Goal: Task Accomplishment & Management: Manage account settings

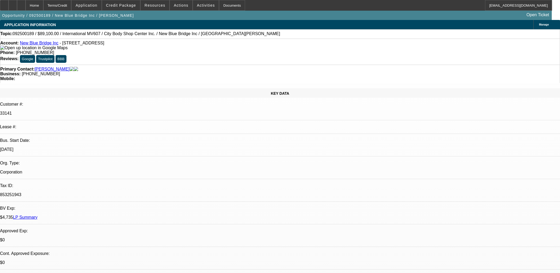
select select "0.1"
select select "0"
select select "2"
select select "0.1"
select select "4"
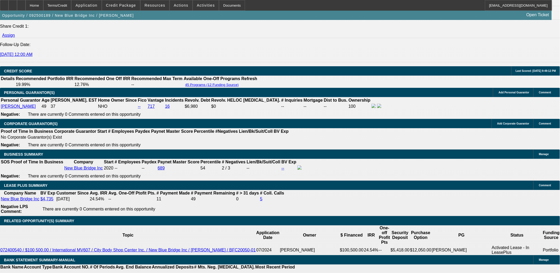
scroll to position [680, 0]
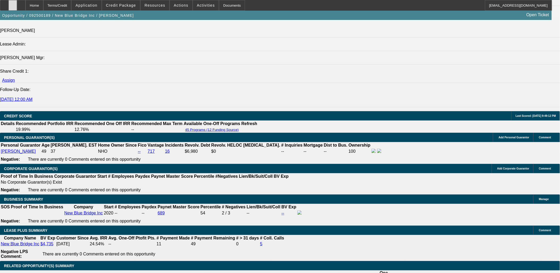
click at [17, 1] on div at bounding box center [13, 5] width 9 height 11
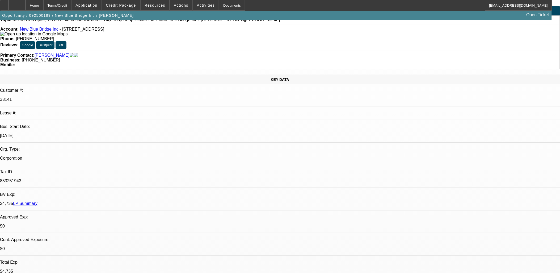
scroll to position [0, 0]
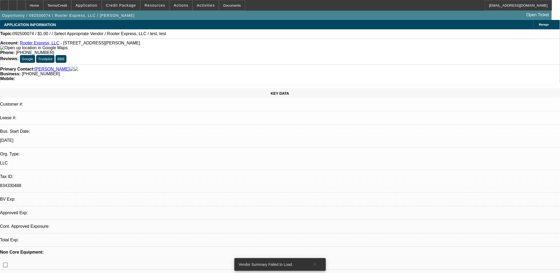
select select "0"
select select "2"
select select "0.1"
select select "1"
select select "2"
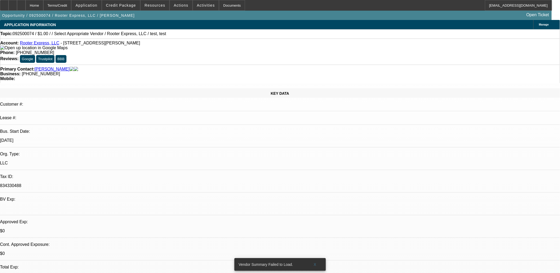
select select "4"
click at [312, 258] on span at bounding box center [315, 264] width 17 height 13
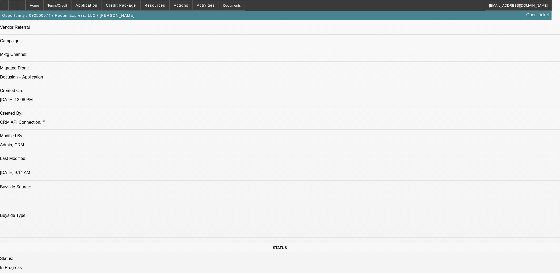
scroll to position [295, 0]
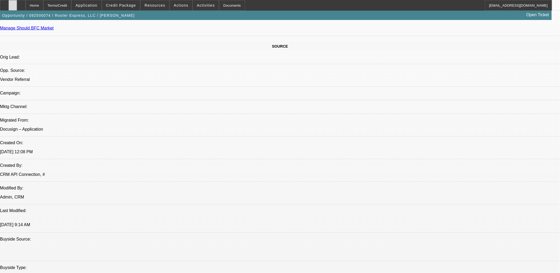
click at [13, 3] on icon at bounding box center [13, 3] width 0 height 0
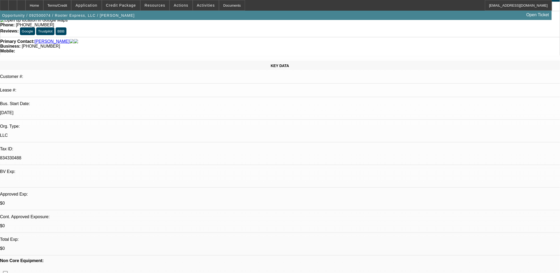
scroll to position [0, 0]
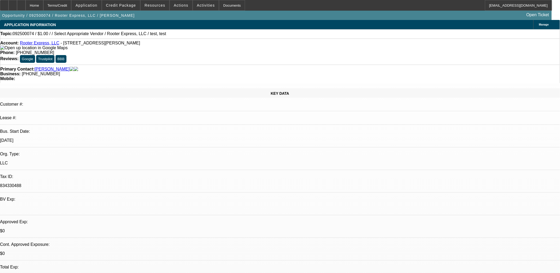
drag, startPoint x: 130, startPoint y: 46, endPoint x: 60, endPoint y: 44, distance: 70.5
click at [60, 44] on div "Account: Rooter Express, LLC - 925 Centerville Rd, Anderson, SC 29625" at bounding box center [280, 46] width 560 height 10
copy span "925 Centerville Rd, Anderson, SC 29625"
click at [136, 12] on div "Opportunity / 092500074 / Rooter Express, LLC / Hambrick, Michael Open Ticket" at bounding box center [276, 15] width 552 height 9
click at [126, 8] on span at bounding box center [121, 5] width 38 height 13
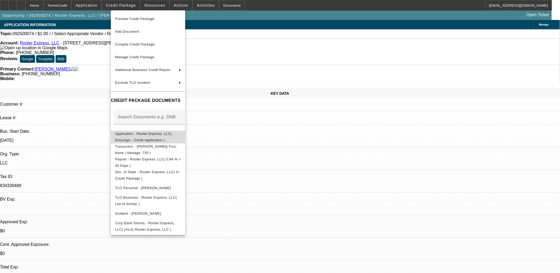
click at [137, 136] on span "Application - Rooter Express, LLC( Docusign - Credit Application )" at bounding box center [148, 136] width 66 height 13
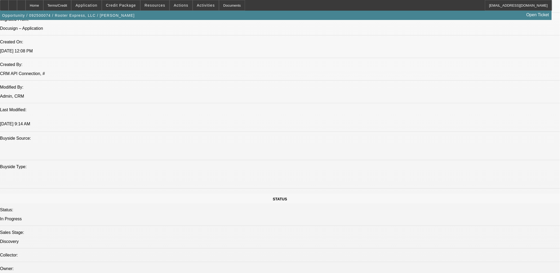
scroll to position [355, 0]
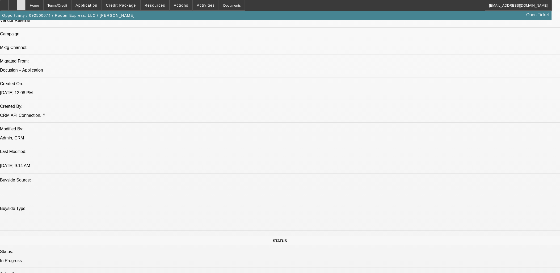
click at [26, 6] on div at bounding box center [21, 5] width 9 height 11
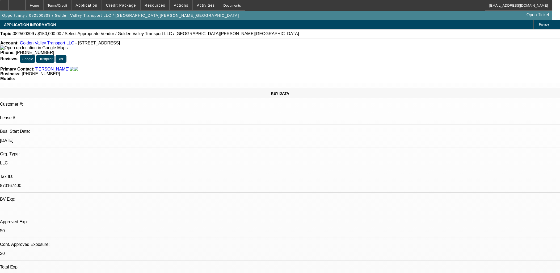
select select "0.2"
select select "2"
select select "0.1"
select select "4"
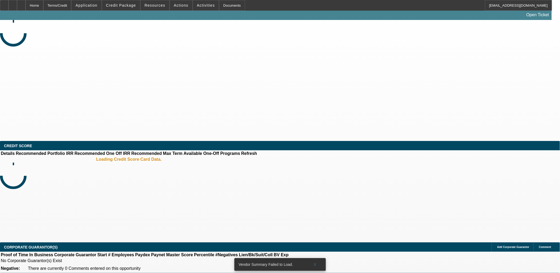
select select "0"
select select "2"
select select "0.1"
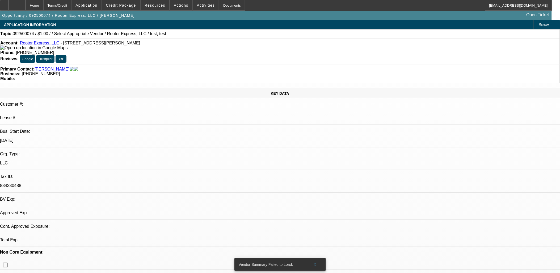
select select "1"
select select "2"
select select "4"
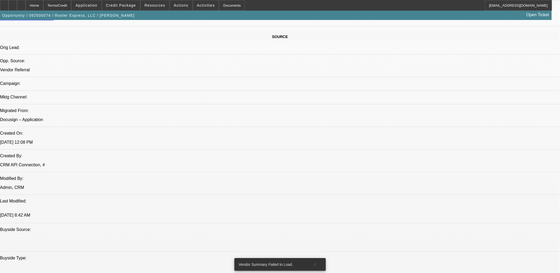
scroll to position [355, 0]
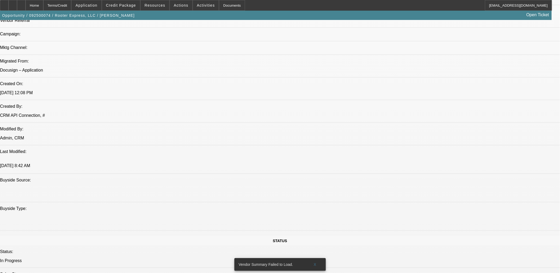
click at [117, 6] on span "Credit Package" at bounding box center [121, 5] width 30 height 4
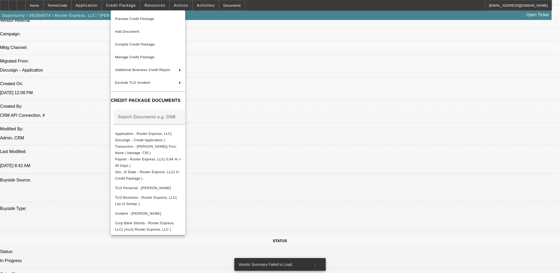
click at [368, 168] on div at bounding box center [280, 136] width 560 height 273
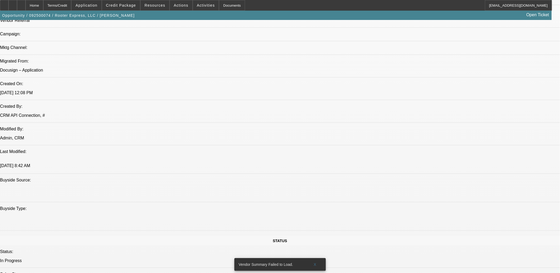
scroll to position [532, 0]
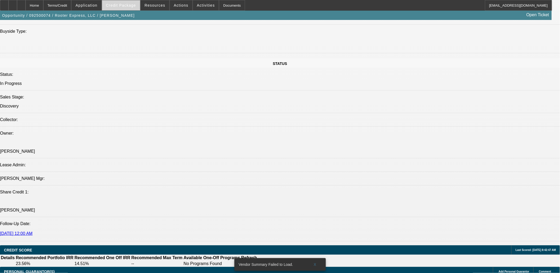
click at [121, 4] on span "Credit Package" at bounding box center [121, 5] width 30 height 4
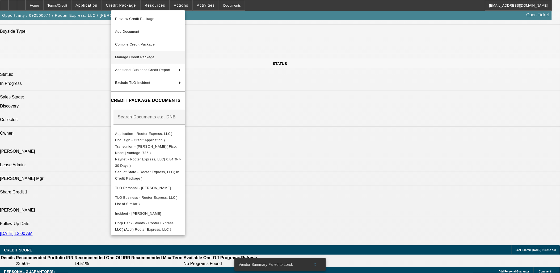
click at [143, 58] on span "Manage Credit Package" at bounding box center [134, 57] width 39 height 4
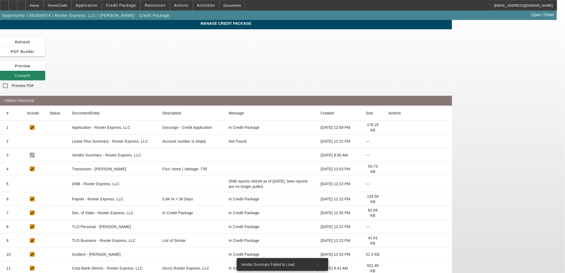
click at [388, 213] on icon at bounding box center [388, 213] width 0 height 0
click at [388, 199] on icon at bounding box center [388, 199] width 0 height 0
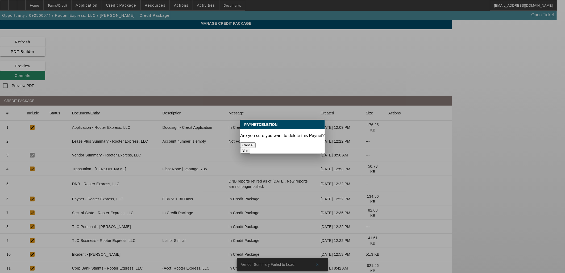
click at [250, 148] on button "Yes" at bounding box center [245, 151] width 10 height 6
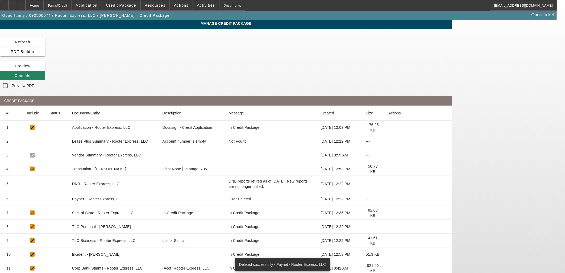
click at [388, 199] on icon at bounding box center [388, 199] width 0 height 0
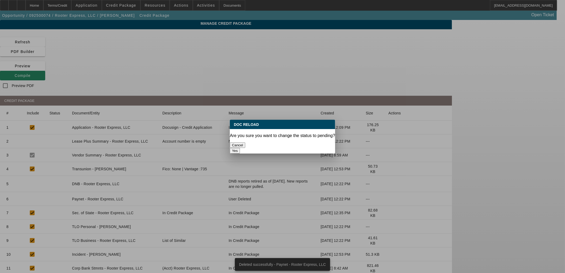
click at [240, 148] on button "Yes" at bounding box center [235, 151] width 10 height 6
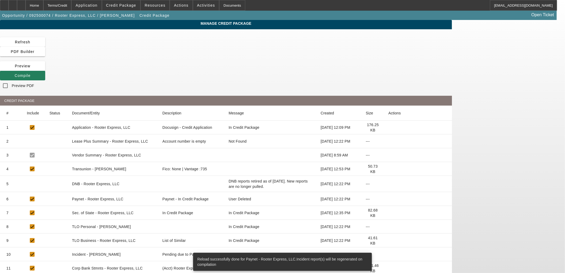
click at [15, 73] on icon at bounding box center [15, 75] width 0 height 4
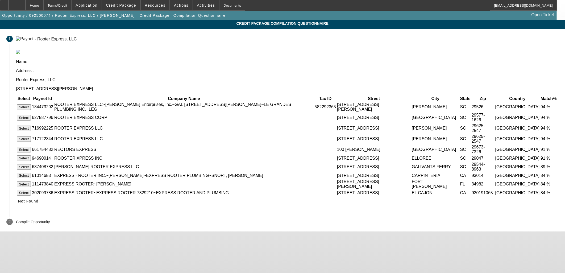
click at [31, 126] on button "Select" at bounding box center [24, 129] width 14 height 6
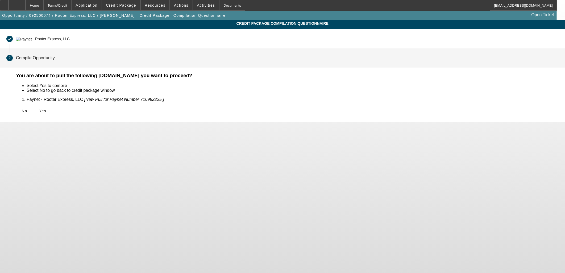
click at [46, 111] on span "Yes" at bounding box center [42, 111] width 7 height 4
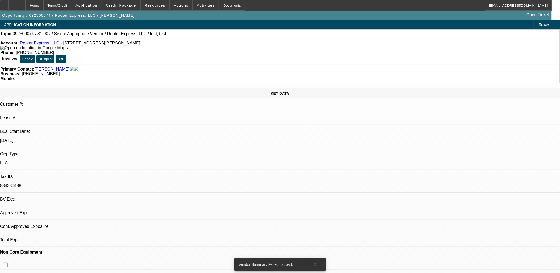
select select "0"
select select "2"
select select "0.1"
select select "4"
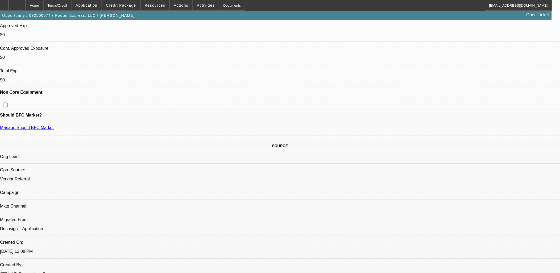
scroll to position [207, 0]
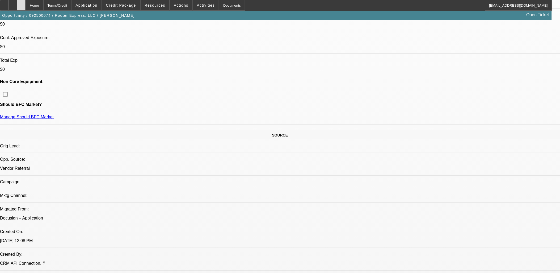
click at [21, 3] on icon at bounding box center [21, 3] width 0 height 0
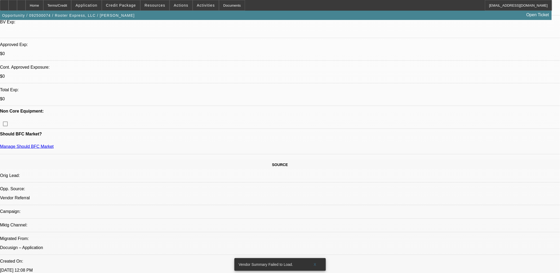
select select "0"
select select "2"
select select "0.1"
select select "4"
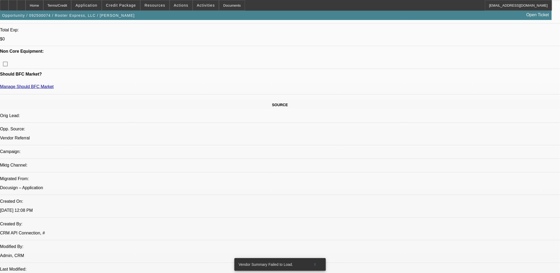
scroll to position [236, 0]
click at [118, 6] on span "Credit Package" at bounding box center [121, 5] width 30 height 4
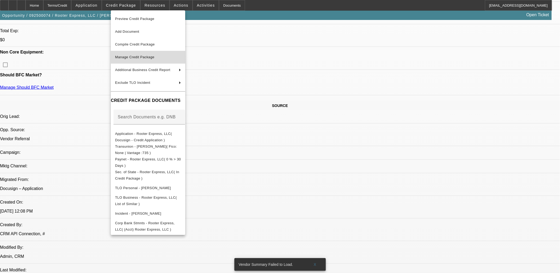
click at [134, 59] on span "Manage Credit Package" at bounding box center [134, 57] width 39 height 4
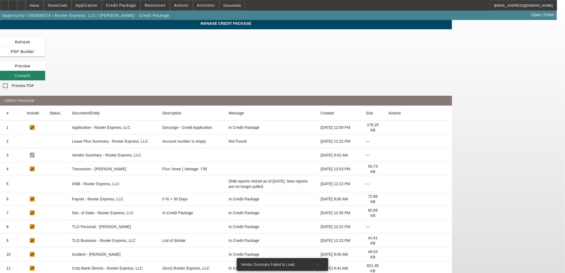
click at [388, 199] on icon at bounding box center [388, 199] width 0 height 0
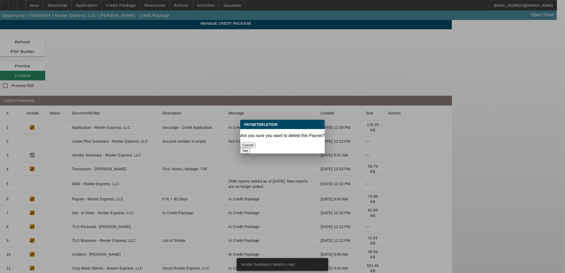
click at [250, 148] on button "Yes" at bounding box center [245, 151] width 10 height 6
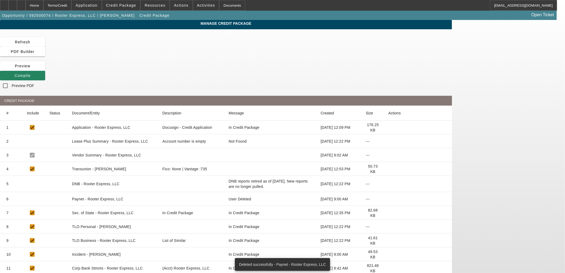
click at [388, 199] on icon at bounding box center [388, 199] width 0 height 0
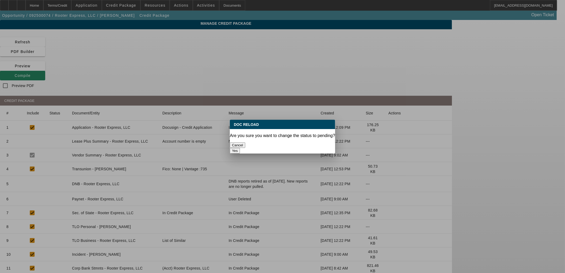
click at [240, 148] on button "Yes" at bounding box center [235, 151] width 10 height 6
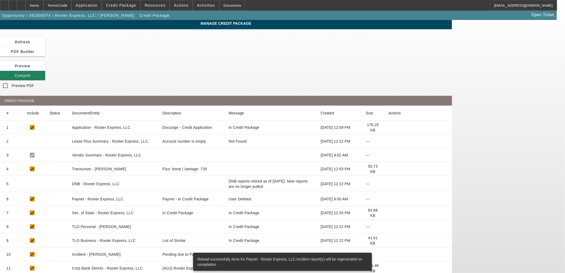
click at [31, 73] on span "Compile" at bounding box center [23, 75] width 16 height 4
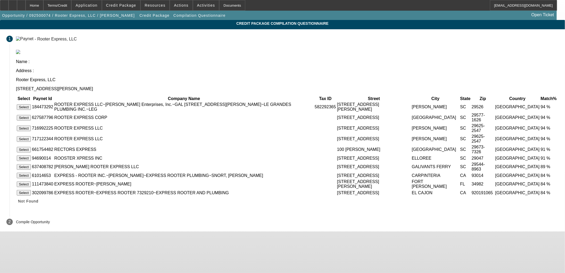
click at [31, 136] on button "Select" at bounding box center [24, 139] width 14 height 6
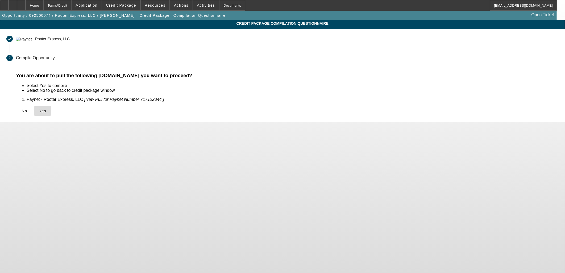
click at [39, 111] on icon at bounding box center [39, 111] width 0 height 4
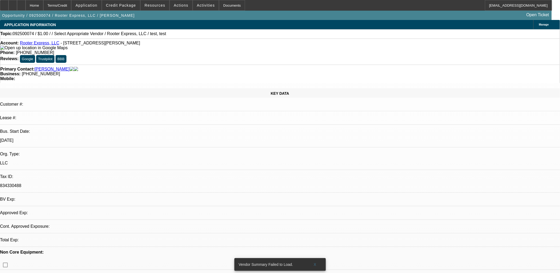
select select "0"
select select "2"
select select "0.1"
select select "4"
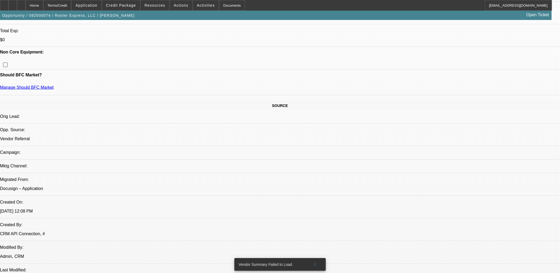
scroll to position [177, 0]
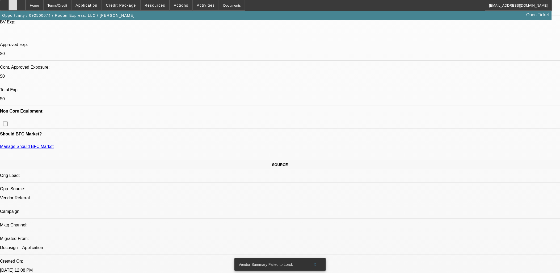
click at [17, 8] on div at bounding box center [13, 5] width 9 height 11
click at [26, 4] on div at bounding box center [21, 5] width 9 height 11
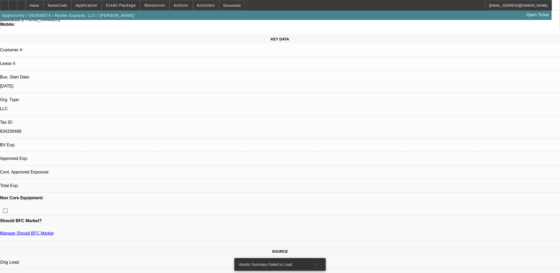
select select "0"
select select "2"
select select "0.1"
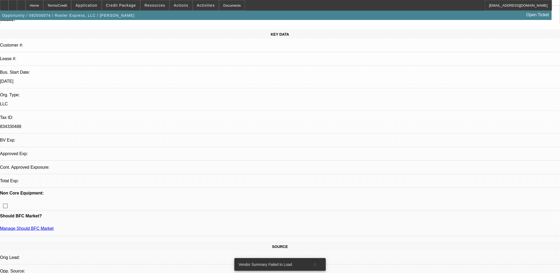
select select "4"
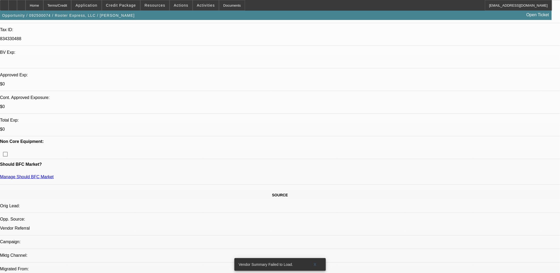
scroll to position [148, 0]
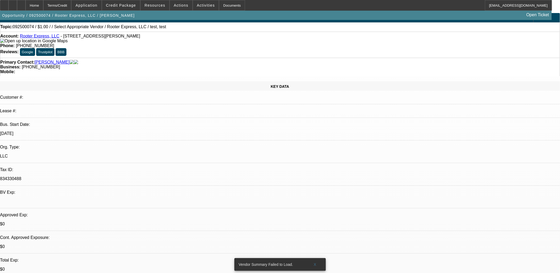
scroll to position [0, 0]
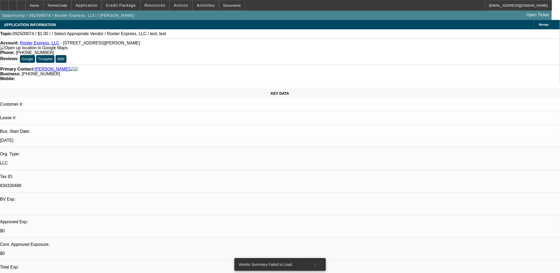
click at [315, 262] on span at bounding box center [315, 264] width 17 height 13
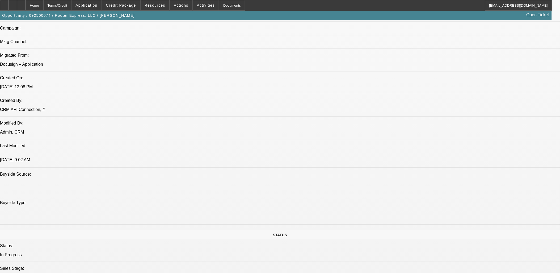
scroll to position [325, 0]
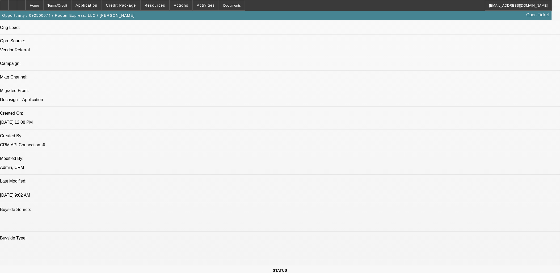
drag, startPoint x: 506, startPoint y: 77, endPoint x: 498, endPoint y: 95, distance: 20.3
radio input "true"
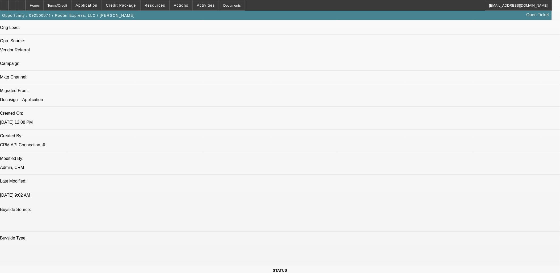
paste textarea "Hoschton, GA"
paste textarea "Rapid Rooter NC LLC"
drag, startPoint x: 539, startPoint y: 110, endPoint x: 528, endPoint y: 109, distance: 11.0
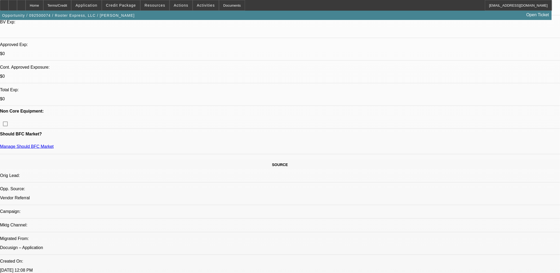
scroll to position [6, 0]
drag, startPoint x: 510, startPoint y: 104, endPoint x: 506, endPoint y: 106, distance: 4.9
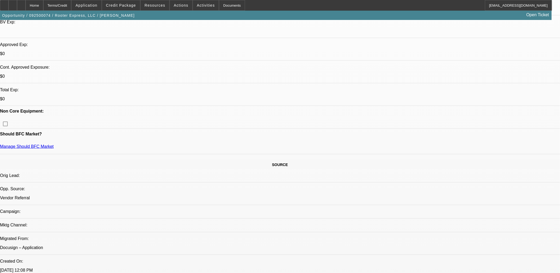
scroll to position [12, 0]
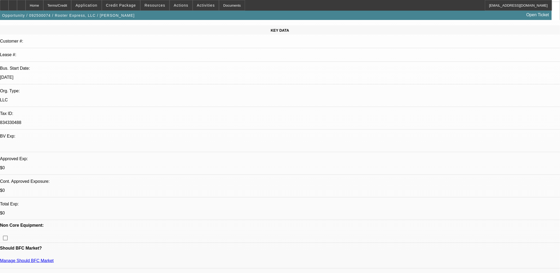
scroll to position [0, 0]
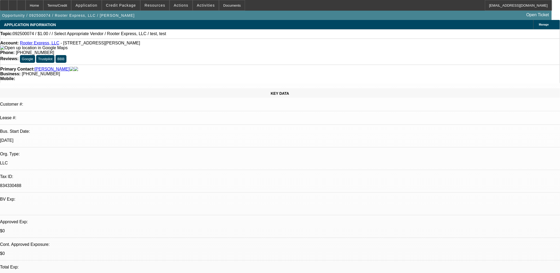
drag, startPoint x: 512, startPoint y: 104, endPoint x: 494, endPoint y: 99, distance: 18.5
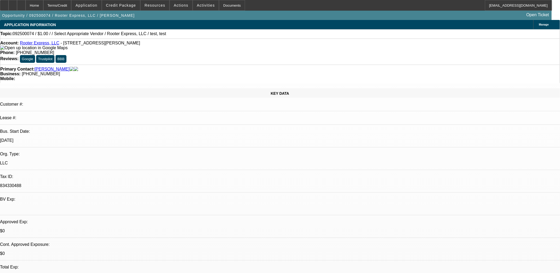
scroll to position [38, 0]
type textarea "Michael Hambrick has about 25 years of industry experience and owns three busin…"
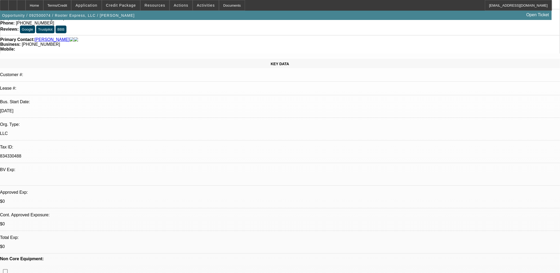
radio input "true"
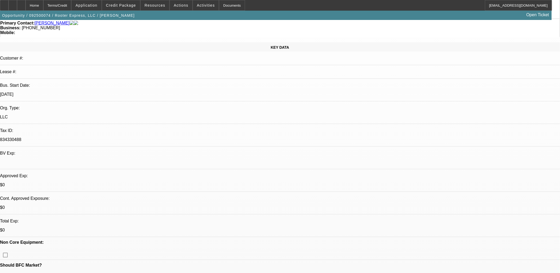
scroll to position [0, 0]
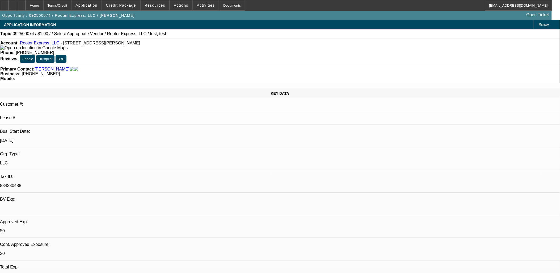
drag, startPoint x: 123, startPoint y: 46, endPoint x: 25, endPoint y: 44, distance: 98.7
click at [25, 44] on div "Account: Rooter Express, LLC - 925 Centerville Rd, Anderson, SC 29625" at bounding box center [280, 46] width 560 height 10
drag, startPoint x: 25, startPoint y: 44, endPoint x: 87, endPoint y: 45, distance: 62.0
copy div "Rooter Express, LLC - 925 Centerville Rd, Anderson, SC 29625"
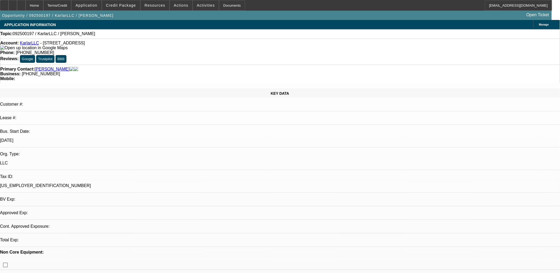
select select "0"
select select "2"
select select "0.1"
select select "1"
select select "2"
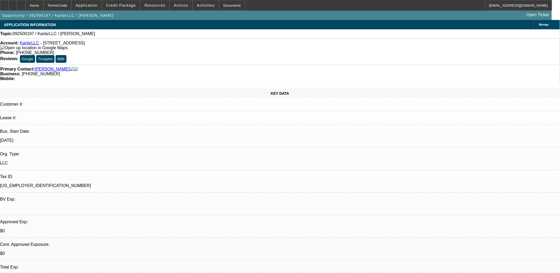
select select "4"
click at [121, 7] on span "Credit Package" at bounding box center [121, 5] width 30 height 4
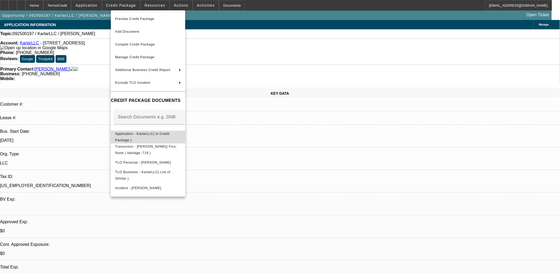
click at [138, 134] on span "Application - KarlarLLC( In Credit Package )" at bounding box center [142, 136] width 55 height 10
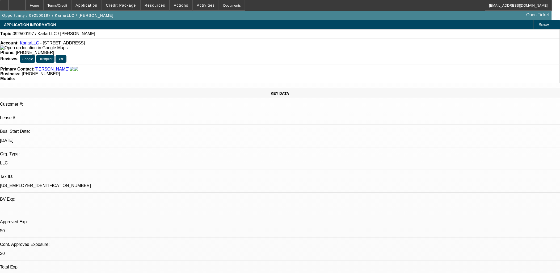
click at [31, 45] on link "KarlarLLC" at bounding box center [29, 43] width 19 height 5
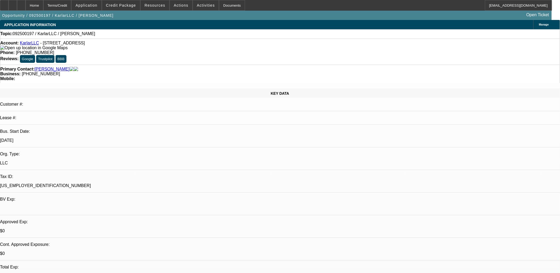
radio input "true"
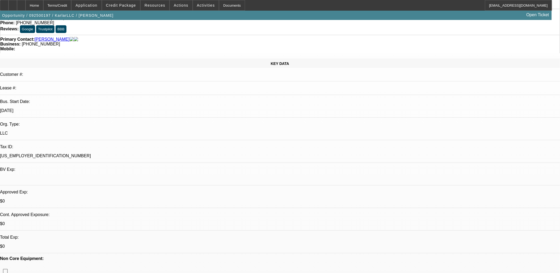
scroll to position [30, 0]
type textarea "lance peacock"
drag, startPoint x: 463, startPoint y: 111, endPoint x: 362, endPoint y: 98, distance: 101.6
drag, startPoint x: 362, startPoint y: 98, endPoint x: 423, endPoint y: 103, distance: 61.1
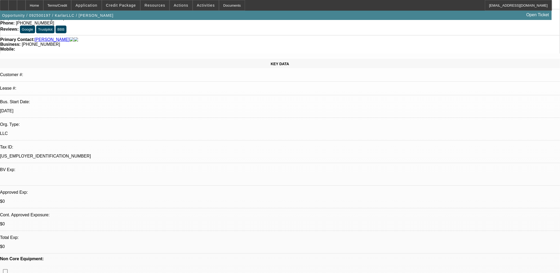
drag, startPoint x: 418, startPoint y: 103, endPoint x: 378, endPoint y: 102, distance: 39.6
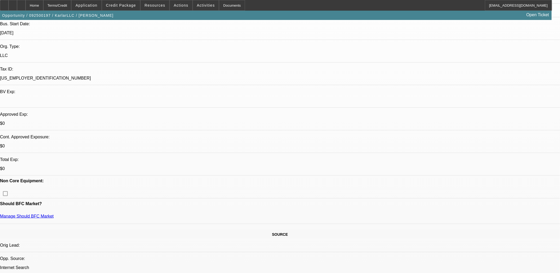
scroll to position [148, 0]
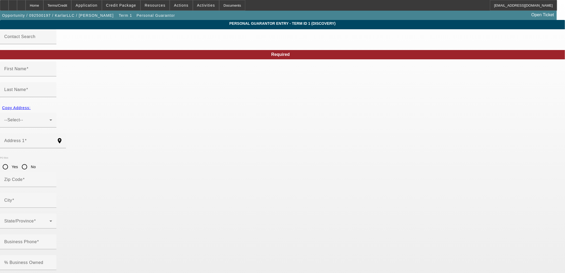
type input "Larry"
type input "Cooper"
type input "1643 Wasatch Drive East"
radio input "true"
type input "84108"
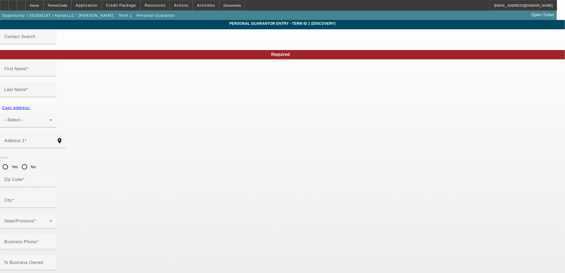
type input "Salt Lake City"
type input "(801) 349-6970"
type input "50"
type input "528-68-5083"
type input "craigtassainer@hotmail.com"
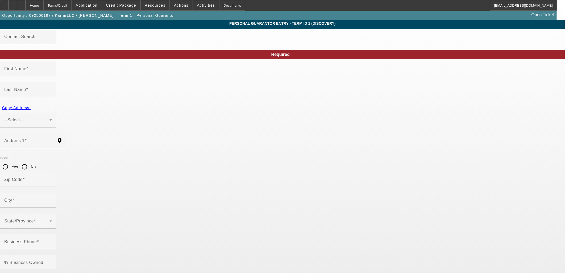
type input "(801) 541-0812"
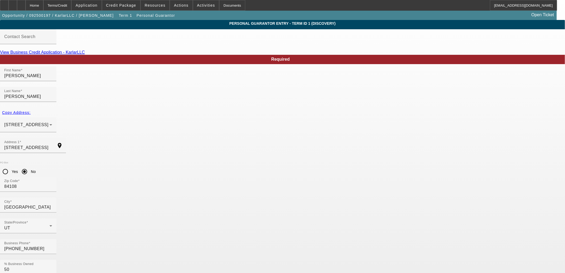
paste input "Rooter Express, LLC - 925 Centerville Rd, Anderson, SC 29625"
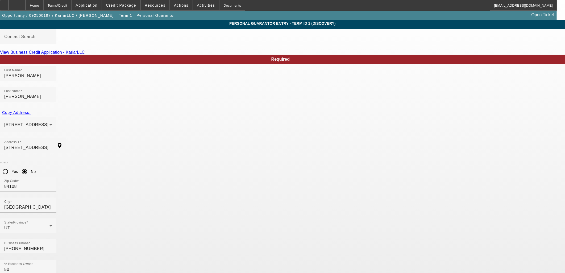
type input "craigtassainer@hotmail.com"
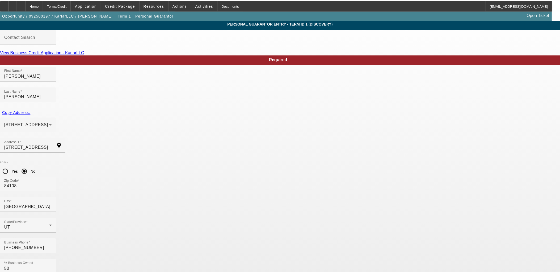
scroll to position [0, 0]
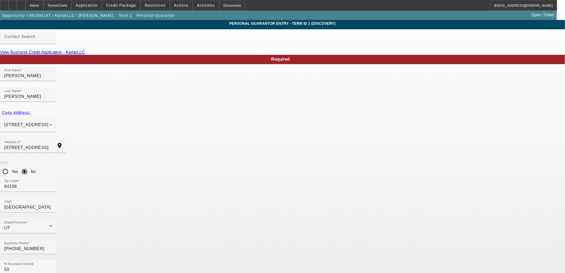
click at [97, 6] on span "Application" at bounding box center [87, 5] width 22 height 4
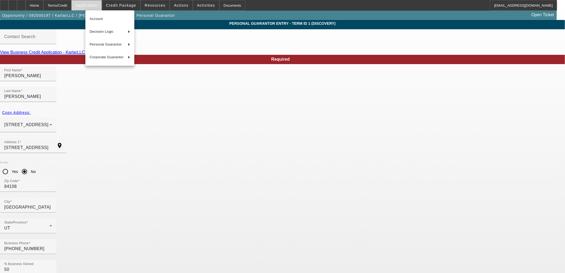
click at [97, 6] on div at bounding box center [282, 136] width 565 height 273
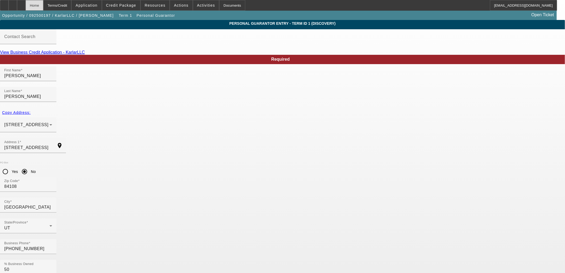
click at [43, 6] on div "Home" at bounding box center [35, 5] width 18 height 11
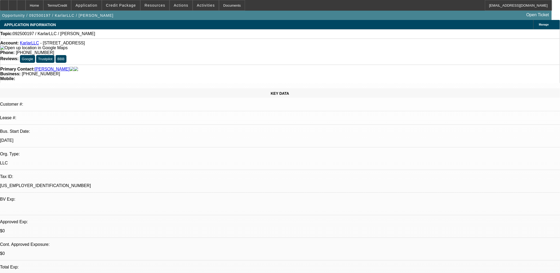
select select "0"
select select "2"
select select "0.1"
select select "4"
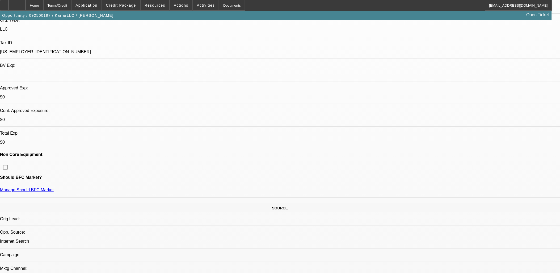
scroll to position [148, 0]
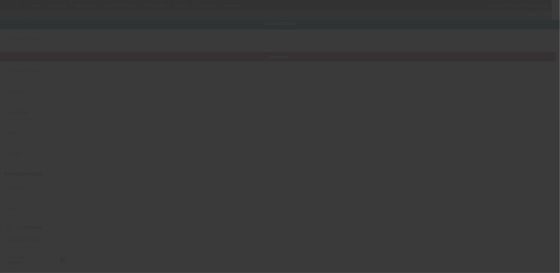
type input "KarlarLLC"
type input "280 West Airport Road"
type input "84032"
type input "Heber City"
type input "(801) 541-0812"
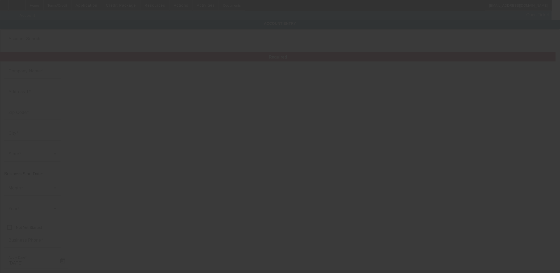
type input "7"
type input "craigtassainer@hotmail.com"
type input "93-4830716"
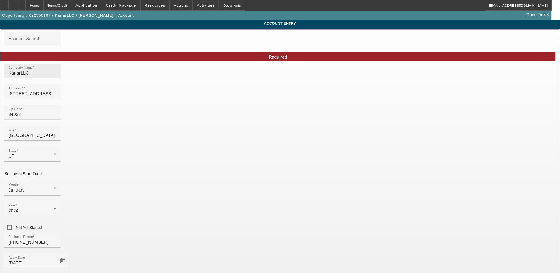
click at [56, 76] on input "KarlarLLC" at bounding box center [33, 73] width 48 height 6
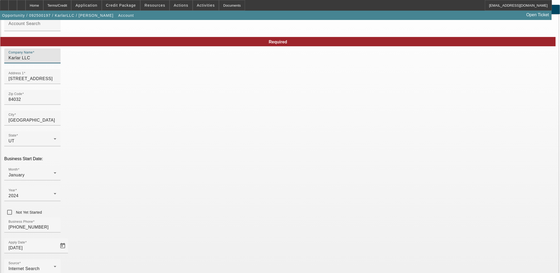
scroll to position [39, 0]
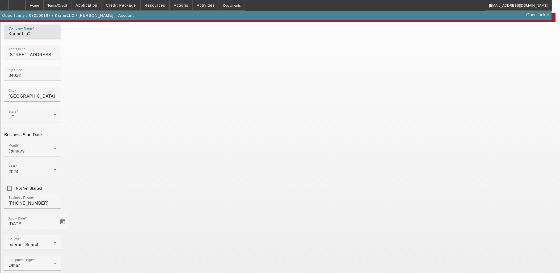
type input "Karlar LLC"
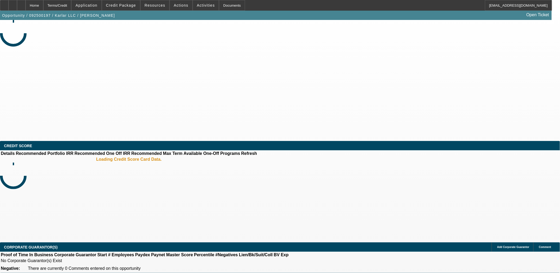
select select "0"
select select "2"
select select "0.1"
select select "4"
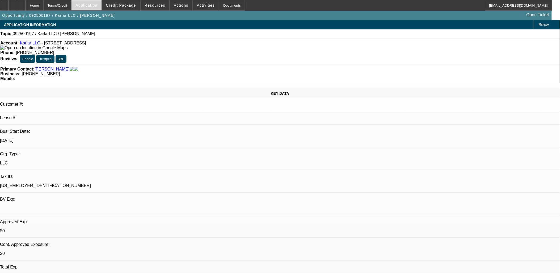
click at [97, 3] on span "Application" at bounding box center [87, 5] width 22 height 4
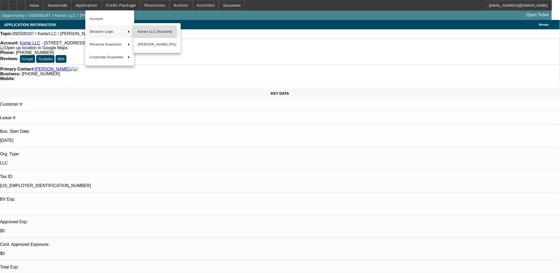
click at [149, 32] on span "Karlar LLC (Account)" at bounding box center [157, 31] width 39 height 6
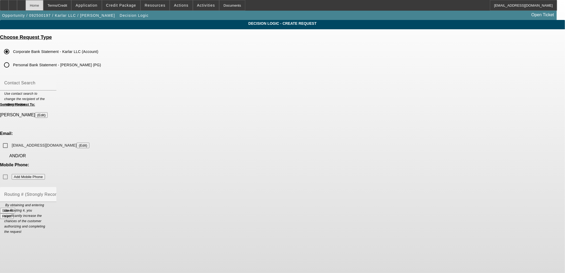
click at [43, 6] on div "Home" at bounding box center [35, 5] width 18 height 11
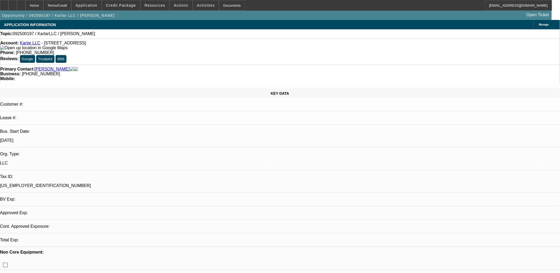
select select "0"
select select "2"
select select "0.1"
select select "4"
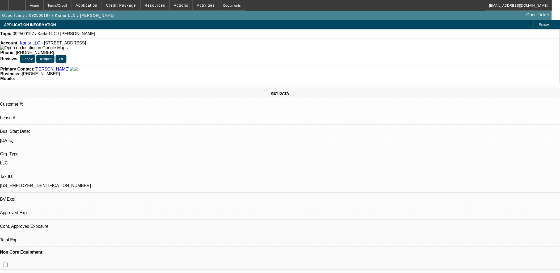
scroll to position [177, 0]
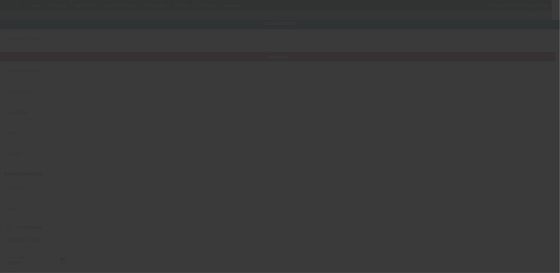
type input "Karlar LLC"
type input "280 West Airport Road"
type input "84032"
type input "Heber City"
type input "(801) 541-0812"
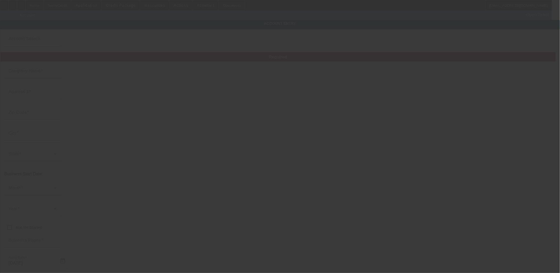
type input "7"
type input "craigtassainer@hotmail.com"
type input "93-4830716"
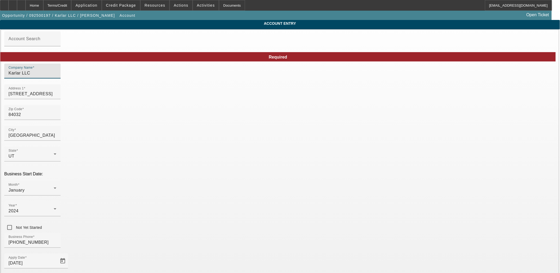
click at [56, 76] on input "Karlar LLC" at bounding box center [33, 73] width 48 height 6
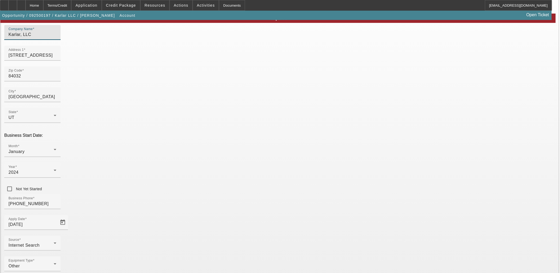
scroll to position [39, 0]
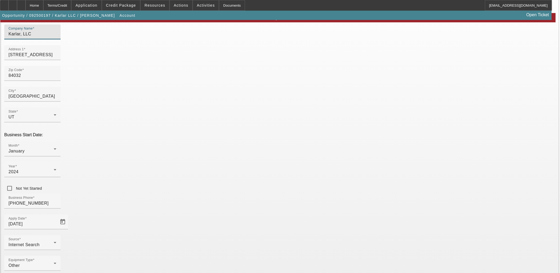
type input "Karlar, LLC"
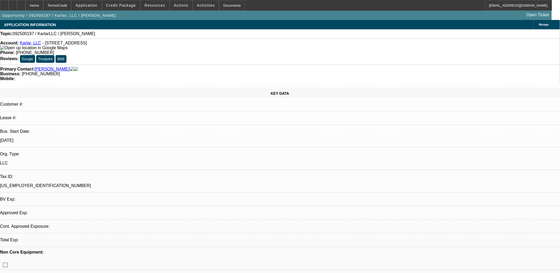
select select "0"
select select "2"
select select "0.1"
select select "4"
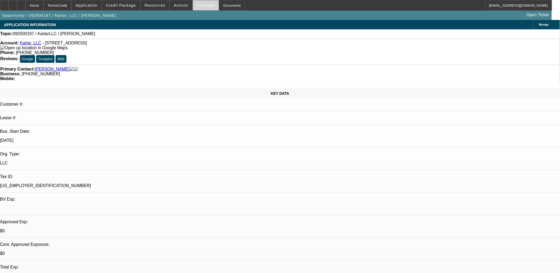
click at [200, 6] on span "Activities" at bounding box center [206, 5] width 18 height 4
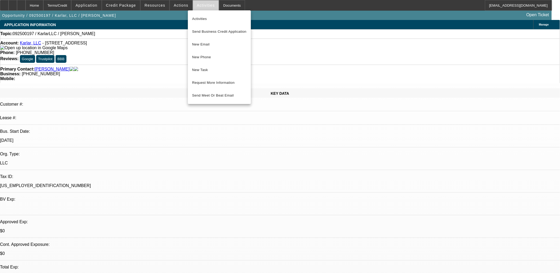
click at [200, 6] on div at bounding box center [280, 136] width 560 height 273
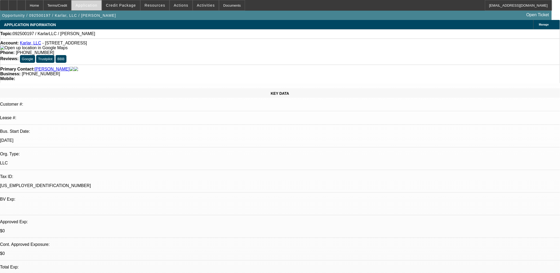
click at [97, 6] on span "Application" at bounding box center [87, 5] width 22 height 4
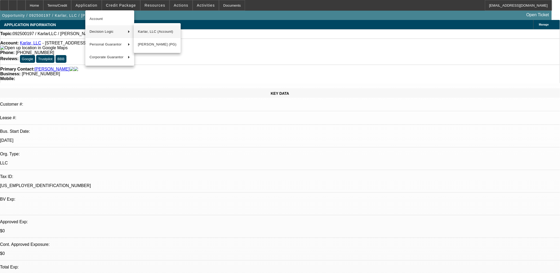
click at [147, 28] on span "Karlar, LLC (Account)" at bounding box center [157, 31] width 39 height 6
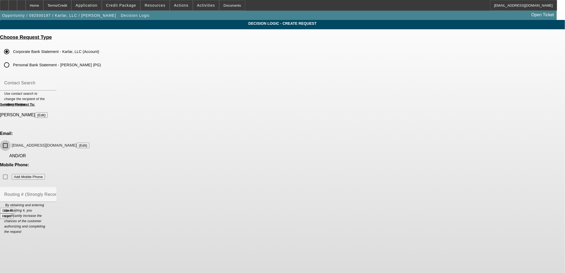
click at [11, 140] on input "craigtassainer@hotmail.com (Edit)" at bounding box center [5, 145] width 11 height 11
click at [15, 208] on button "Submit" at bounding box center [7, 211] width 15 height 6
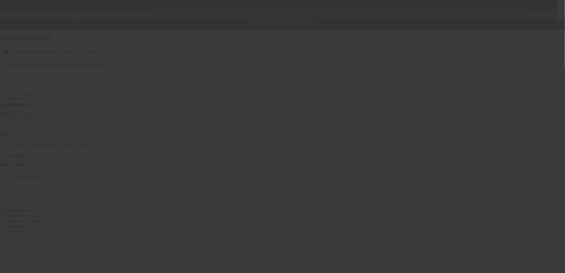
checkbox input "false"
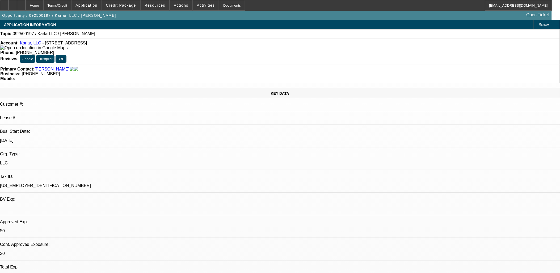
select select "0"
select select "2"
select select "0.1"
select select "4"
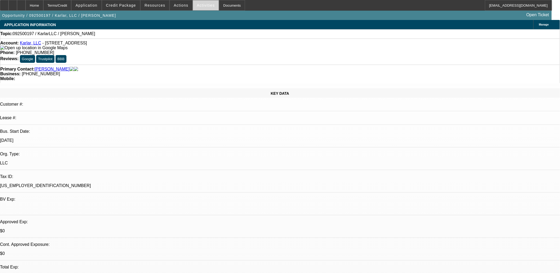
click at [198, 6] on span "Activities" at bounding box center [206, 5] width 18 height 4
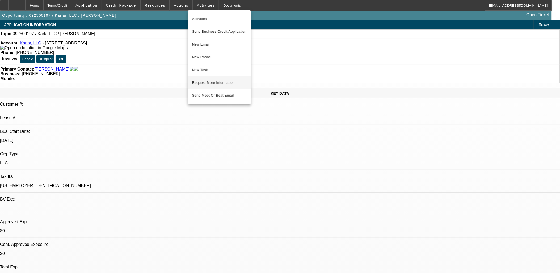
click at [217, 84] on span "Request More Information" at bounding box center [219, 83] width 55 height 6
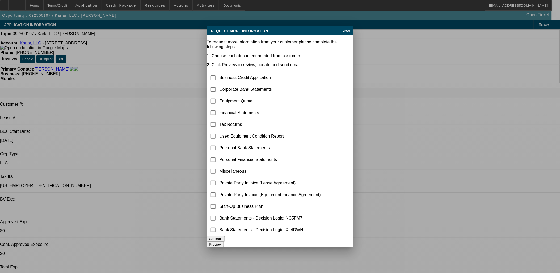
click at [343, 29] on span "Close" at bounding box center [346, 30] width 7 height 3
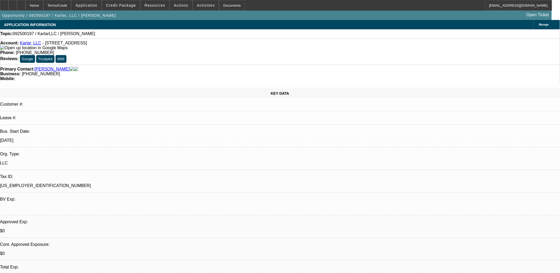
click at [199, 6] on span "Activities" at bounding box center [206, 5] width 18 height 4
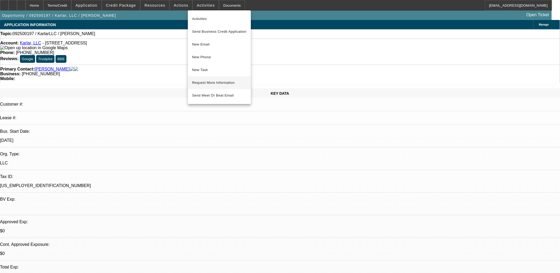
click at [204, 84] on span "Request More Information" at bounding box center [219, 83] width 55 height 6
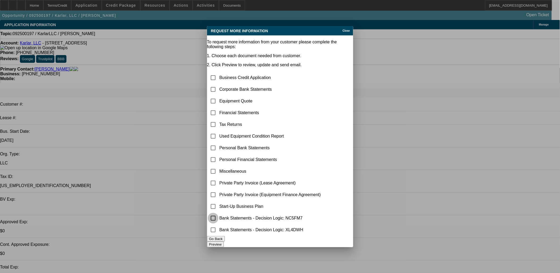
click at [219, 215] on input "checkbox" at bounding box center [213, 218] width 11 height 11
checkbox input "true"
click at [219, 96] on input "checkbox" at bounding box center [213, 101] width 11 height 11
checkbox input "true"
click at [219, 202] on input "checkbox" at bounding box center [213, 206] width 11 height 11
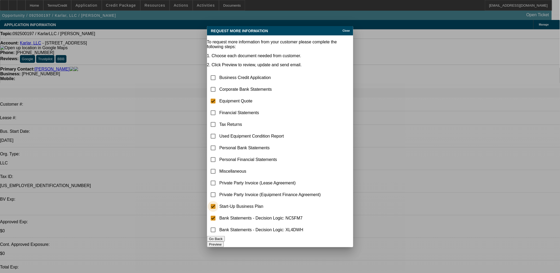
checkbox input "true"
click at [219, 166] on input "checkbox" at bounding box center [213, 171] width 11 height 11
checkbox input "true"
click at [224, 242] on button "Preview" at bounding box center [215, 244] width 17 height 6
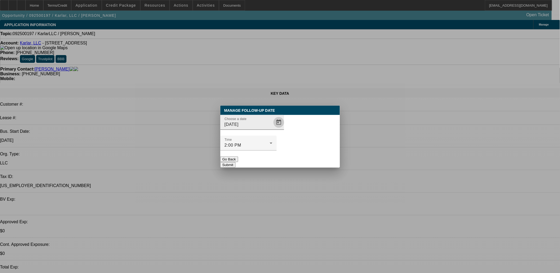
click at [273, 129] on span "Open calendar" at bounding box center [279, 122] width 13 height 13
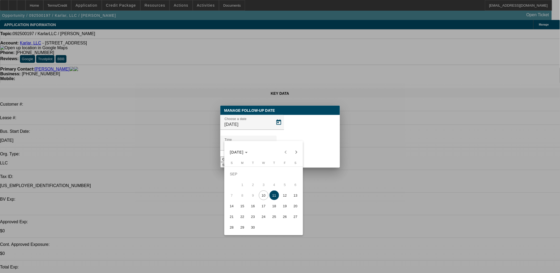
click at [264, 207] on span "17" at bounding box center [264, 206] width 10 height 10
type input "9/17/2025"
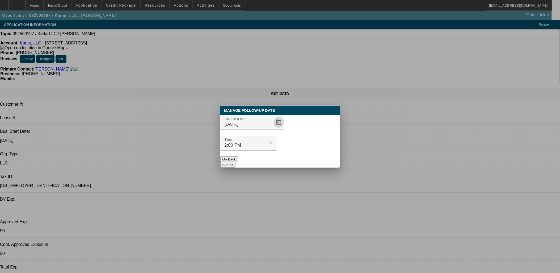
click at [236, 162] on button "Submit" at bounding box center [227, 165] width 15 height 6
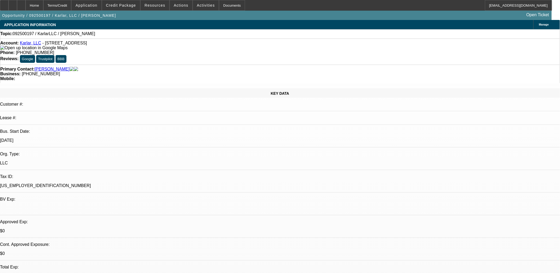
click at [11, 50] on img at bounding box center [33, 47] width 67 height 5
radio input "true"
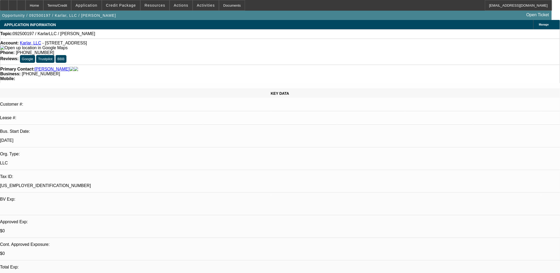
type textarea "Startup with industry experience, laundromat equipment (NMEF?), verify ownershi…"
radio input "true"
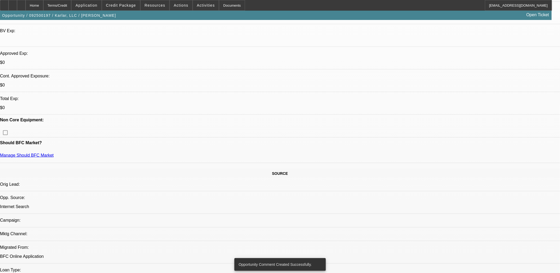
scroll to position [177, 0]
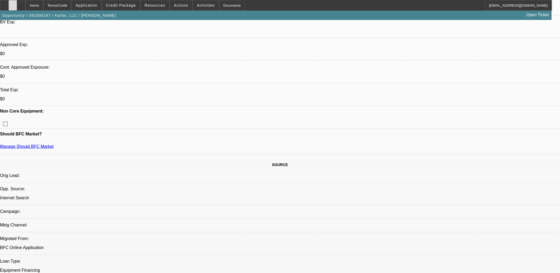
click at [17, 2] on div at bounding box center [13, 5] width 9 height 11
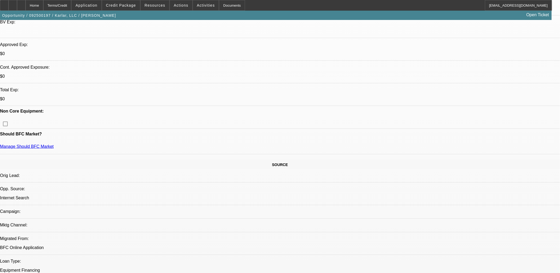
click at [419, 65] on mat-icon "reply_all" at bounding box center [417, 68] width 6 height 6
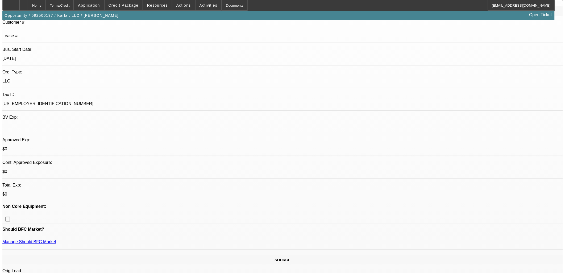
scroll to position [0, 0]
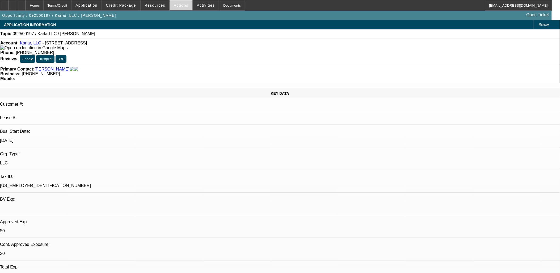
click at [179, 6] on span "Actions" at bounding box center [181, 5] width 15 height 4
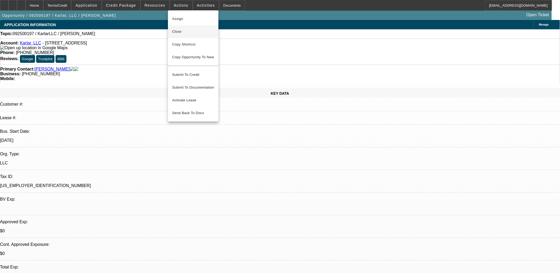
click at [190, 35] on button "Close" at bounding box center [193, 31] width 51 height 13
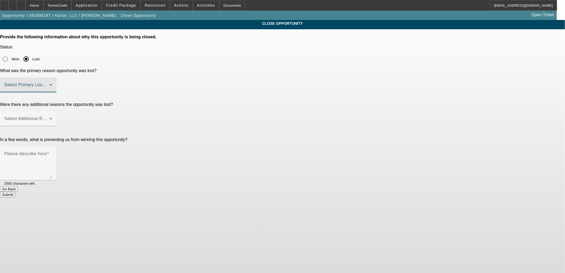
click at [49, 84] on span at bounding box center [26, 87] width 45 height 6
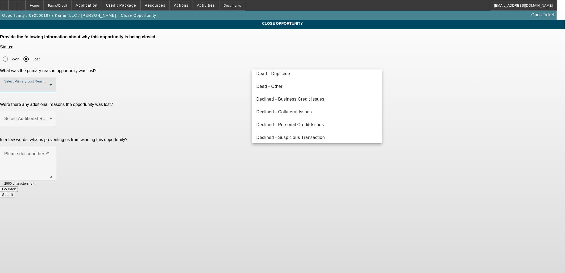
scroll to position [71, 0]
click at [276, 120] on span "Declined - Personal Credit Issues" at bounding box center [290, 122] width 68 height 6
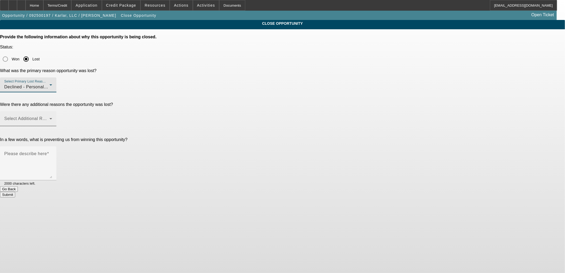
click at [49, 118] on span at bounding box center [26, 121] width 45 height 6
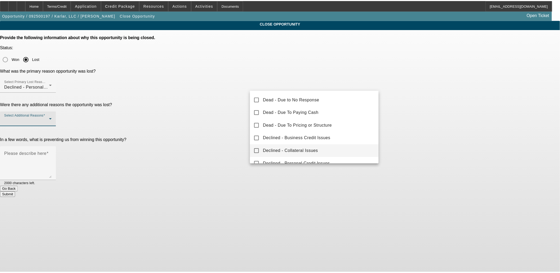
scroll to position [59, 0]
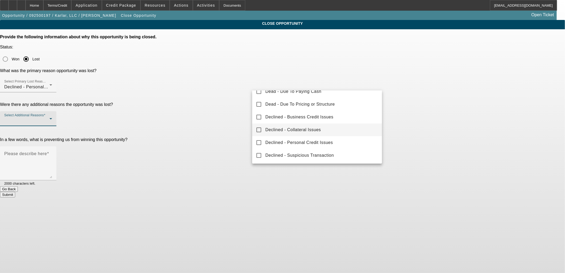
click at [284, 130] on span "Declined - Collateral Issues" at bounding box center [293, 130] width 56 height 6
click at [210, 102] on div at bounding box center [282, 136] width 565 height 273
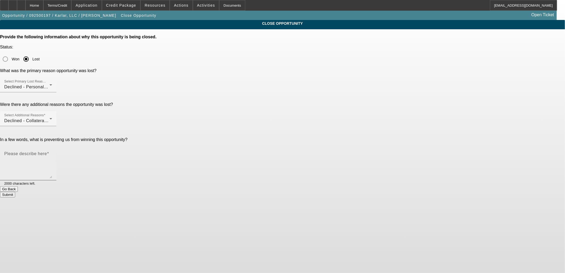
click at [52, 153] on textarea "Please describe here" at bounding box center [28, 166] width 48 height 26
type textarea "$114k default with OnDeck. Startup wanting laundromat equipment."
click at [15, 192] on button "Submit" at bounding box center [7, 195] width 15 height 6
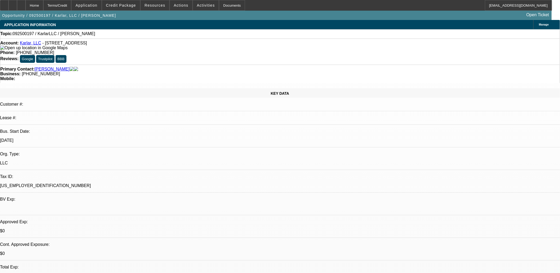
select select "0"
select select "2"
select select "0.1"
select select "1"
select select "2"
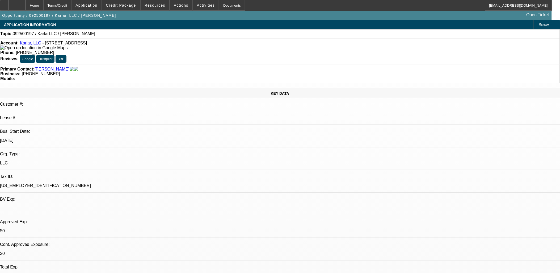
select select "4"
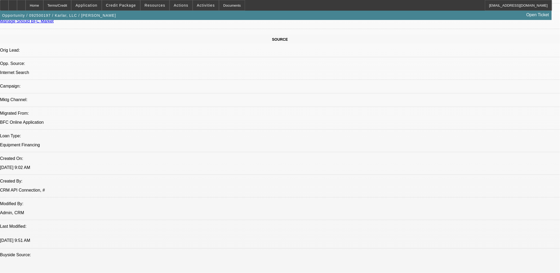
scroll to position [325, 0]
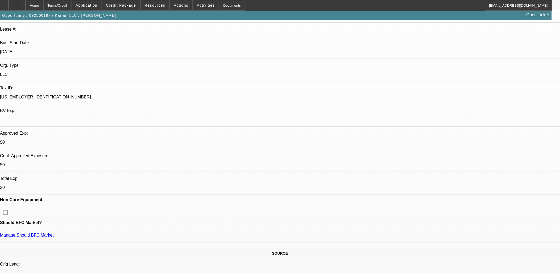
scroll to position [0, 0]
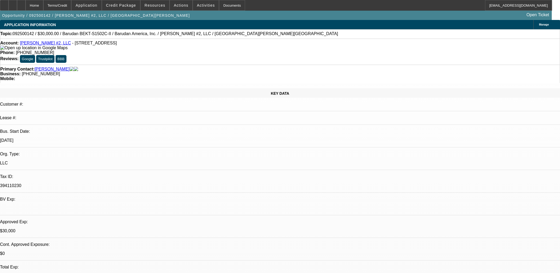
select select "0"
select select "2"
select select "0.1"
select select "4"
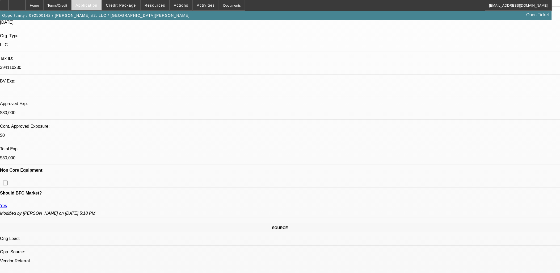
scroll to position [59, 0]
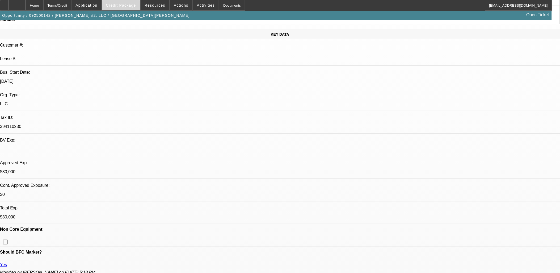
click at [130, 5] on span "Credit Package" at bounding box center [121, 5] width 30 height 4
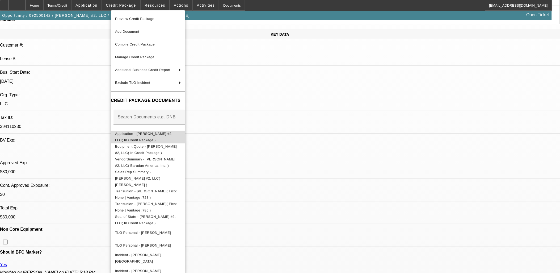
click at [140, 137] on span "Application - Esperanza #2, LLC( In Credit Package )" at bounding box center [148, 136] width 66 height 13
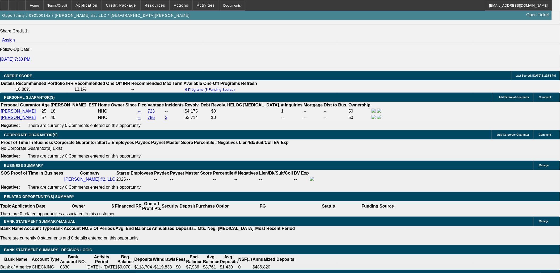
scroll to position [709, 0]
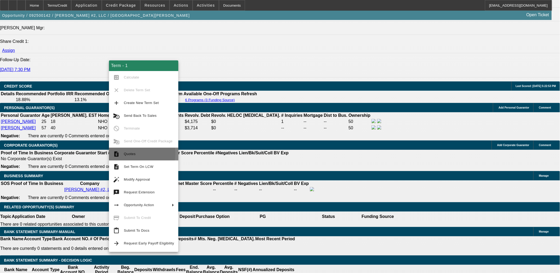
click at [131, 154] on span "Quotes" at bounding box center [130, 154] width 12 height 4
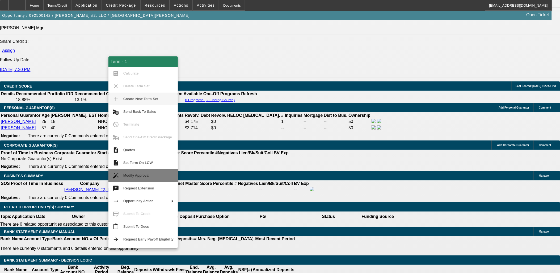
click at [144, 172] on span "Modify Approval" at bounding box center [148, 175] width 50 height 6
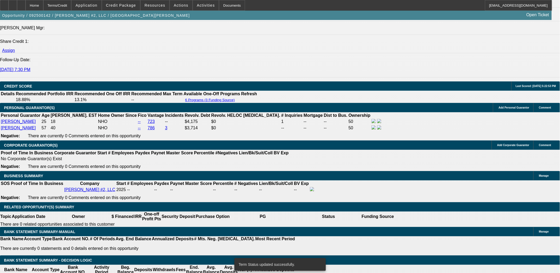
select select "0"
select select "2"
select select "0.1"
select select "4"
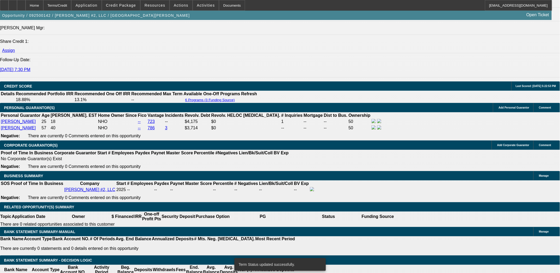
select select "0"
select select "2"
select select "0.1"
select select "4"
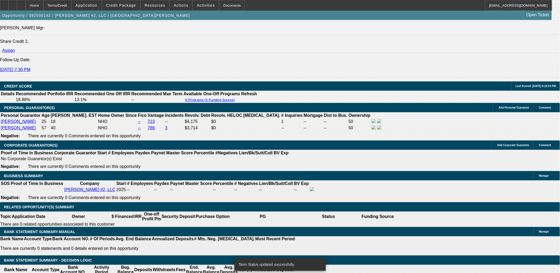
scroll to position [703, 0]
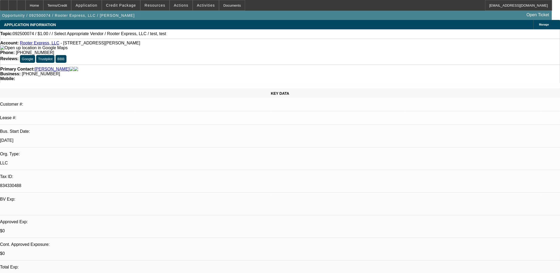
select select "0"
select select "2"
select select "0.1"
select select "4"
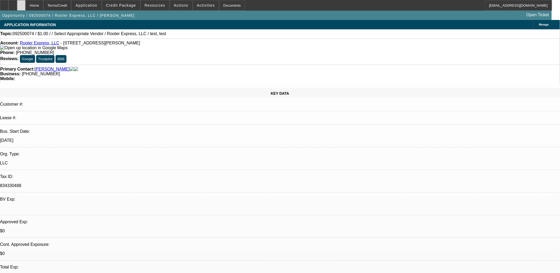
click at [26, 6] on div at bounding box center [21, 5] width 9 height 11
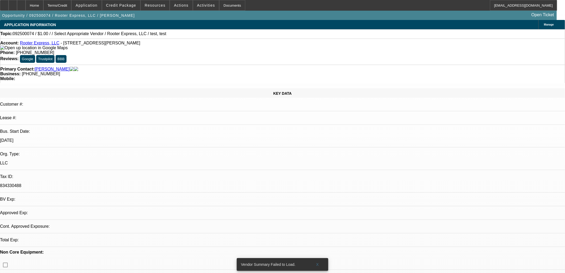
select select "0"
select select "2"
select select "0.1"
select select "4"
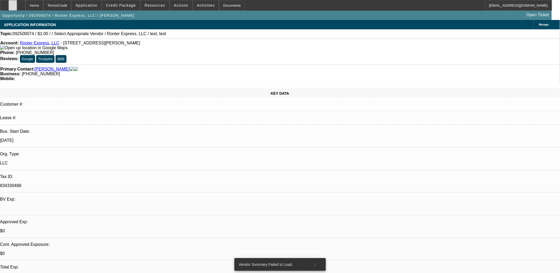
click at [17, 5] on div at bounding box center [13, 5] width 9 height 11
click at [318, 261] on span at bounding box center [315, 264] width 17 height 13
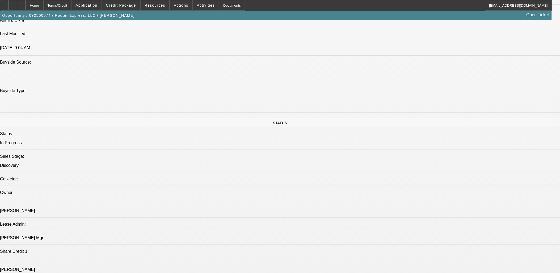
scroll to position [709, 0]
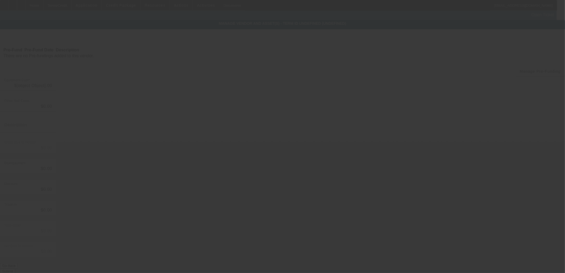
type input "$1.00"
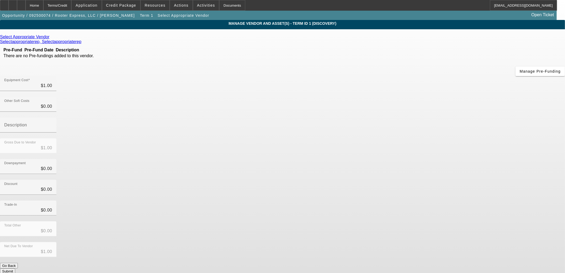
click at [51, 38] on icon at bounding box center [51, 37] width 0 height 5
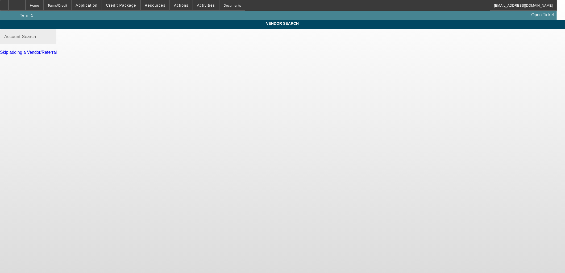
click at [52, 41] on div "Account Search" at bounding box center [28, 36] width 48 height 15
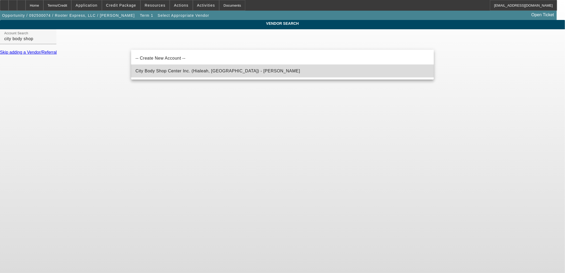
click at [166, 75] on mat-option "City Body Shop Center Inc. (Hialeah, [GEOGRAPHIC_DATA]) - [PERSON_NAME]" at bounding box center [282, 71] width 303 height 13
type input "City Body Shop Center Inc. (Hialeah, [GEOGRAPHIC_DATA]) - [PERSON_NAME]"
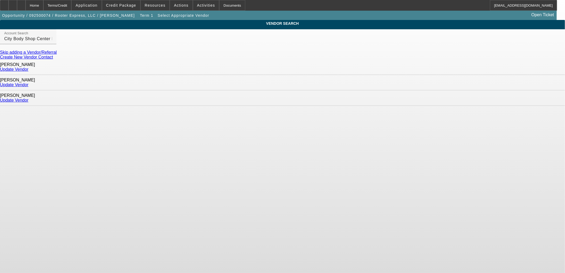
click at [28, 98] on link "Update Vendor" at bounding box center [14, 100] width 28 height 5
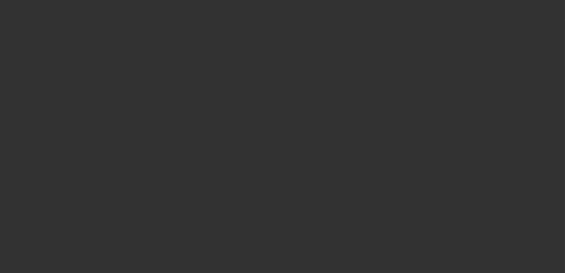
type input "$1.00"
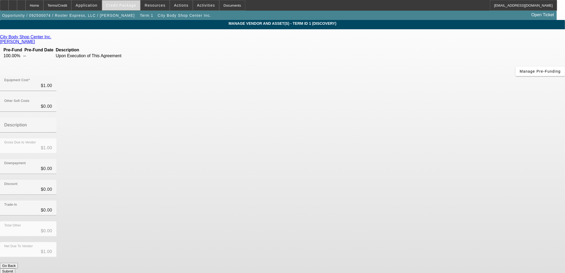
click at [126, 4] on span "Credit Package" at bounding box center [121, 5] width 30 height 4
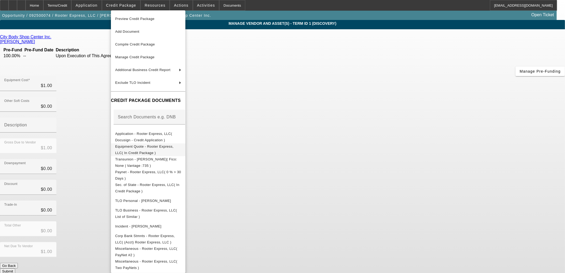
click at [138, 145] on span "Equipment Quote - Rooter Express, LLC( In Credit Package )" at bounding box center [148, 149] width 66 height 13
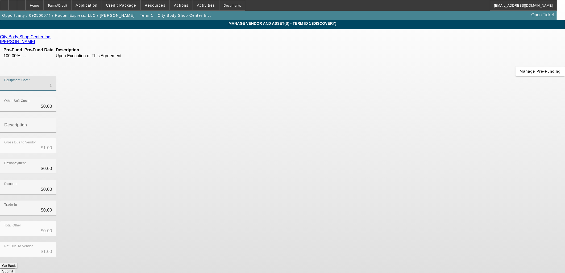
click at [52, 82] on input "1" at bounding box center [28, 85] width 48 height 6
type input "9"
type input "$9.00"
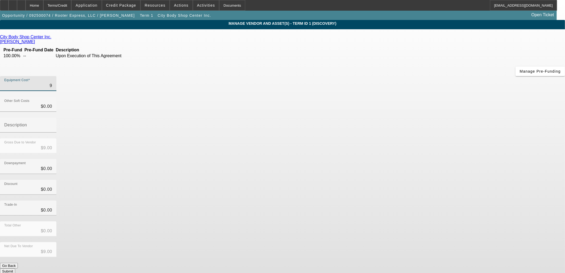
type input "97"
type input "$97.00"
type input "970"
type input "$970.00"
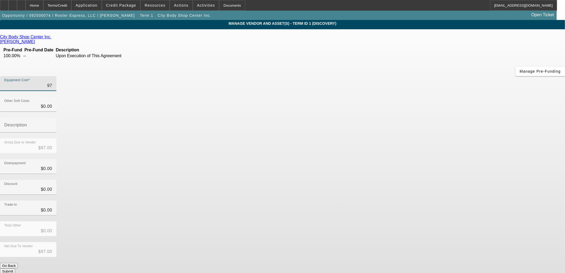
type input "$970.00"
type input "9700"
type input "$9,700.00"
type input "97000"
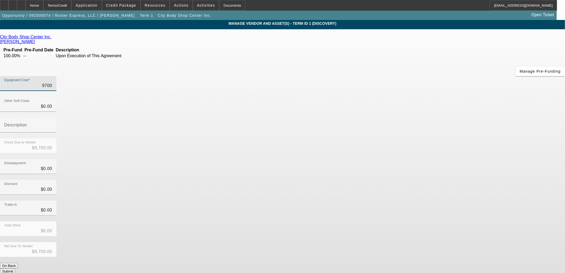
type input "$97,000.00"
click at [381, 159] on div "Downpayment $0.00" at bounding box center [282, 169] width 565 height 21
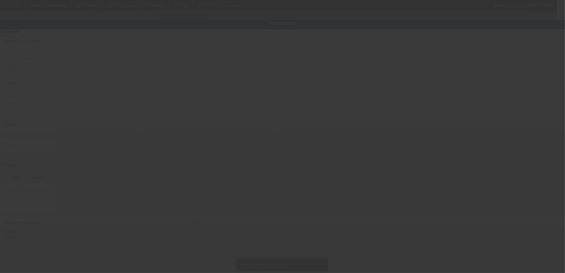
type input "[STREET_ADDRESS]"
type input "[PERSON_NAME]"
type input "29625"
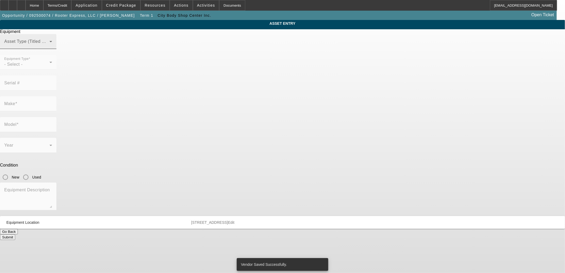
click at [49, 47] on span at bounding box center [26, 43] width 45 height 6
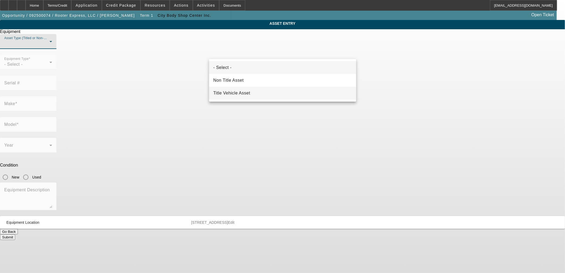
click at [221, 94] on span "Title Vehicle Asset" at bounding box center [231, 93] width 37 height 6
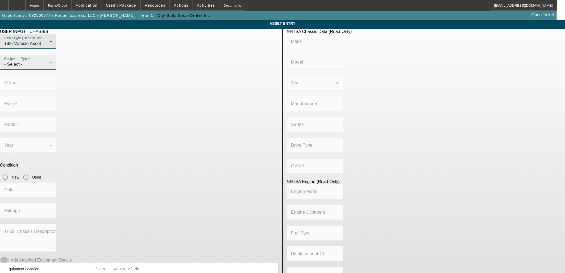
click at [49, 68] on div "- Select -" at bounding box center [26, 64] width 45 height 6
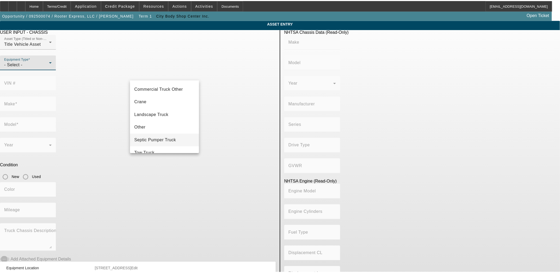
scroll to position [59, 0]
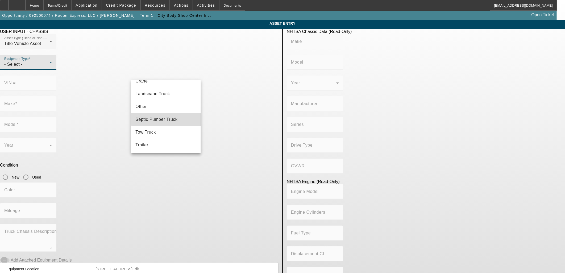
click at [170, 118] on span "Septic Pumper Truck" at bounding box center [156, 119] width 42 height 6
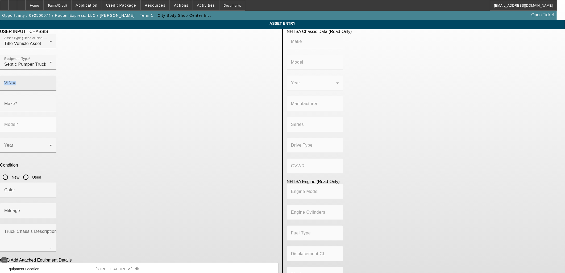
click at [56, 76] on div "VIN #" at bounding box center [28, 83] width 56 height 15
paste input "[US_VEHICLE_IDENTIFICATION_NUMBER]"
type input "[US_VEHICLE_IDENTIFICATION_NUMBER]"
type input "INTERNATIONAL"
type input "MV607"
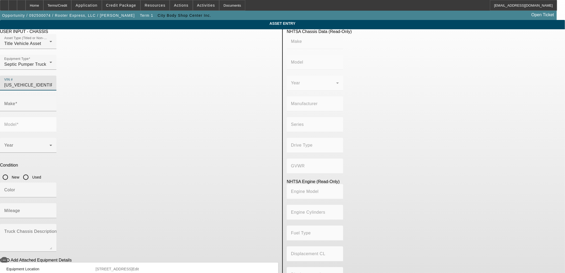
type input "BLUE DIAMOND TRUCK, S. DE [PERSON_NAME] DE C. V."
type input "MV"
type input "4x2"
type input "Class 6: 19,501 - 26,000 lb (8,845 - 11,794 kg)"
type input "B 6.7"
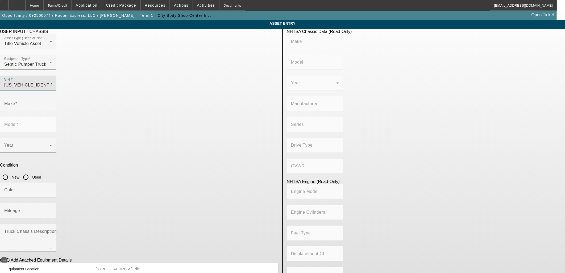
type input "Diesel"
type input "408.85908543470"
type input "6.7"
type input "INTERNATIONAL"
type input "MV607"
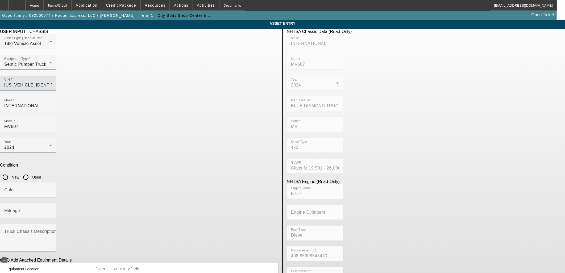
type input "[US_VEHICLE_IDENTIFICATION_NUMBER]"
type input "INTERNATIONAL"
type input "MV607"
type input "BLUE DIAMOND TRUCK, S. DE [PERSON_NAME] DE C. V."
type input "MV"
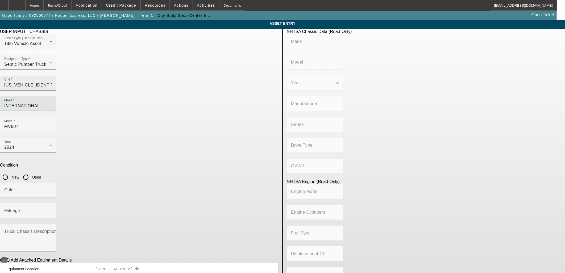
type input "4x2"
type input "Class 6: 19,501 - 26,000 lb (8,845 - 11,794 kg)"
type input "B 6.7"
type input "Diesel"
type input "408.85908543470"
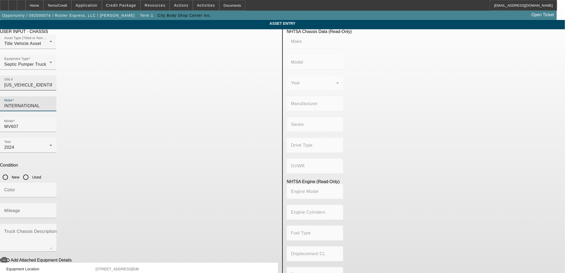
type input "6.7"
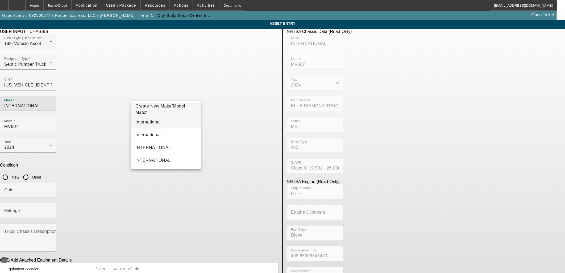
click at [150, 124] on span "International" at bounding box center [147, 122] width 25 height 6
type input "International"
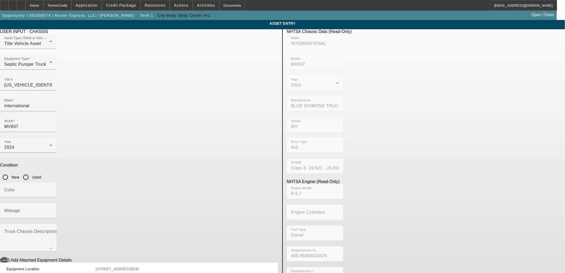
click at [31, 172] on input "Used" at bounding box center [25, 177] width 11 height 11
radio input "true"
click at [52, 189] on input "Color" at bounding box center [28, 192] width 48 height 6
type input "White"
type input "89785"
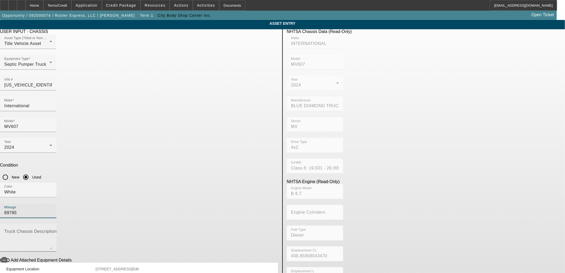
click at [52, 230] on textarea "Truck Chassis Description (Describe the truck chassis only)" at bounding box center [28, 239] width 48 height 19
drag, startPoint x: 164, startPoint y: 158, endPoint x: 105, endPoint y: 162, distance: 60.0
click at [105, 162] on app-asset-collateral-manage "ASSET ENTRY Delete asset USER INPUT - CHASSIS Asset Type (Titled or Non-Titled)…" at bounding box center [282, 167] width 565 height 295
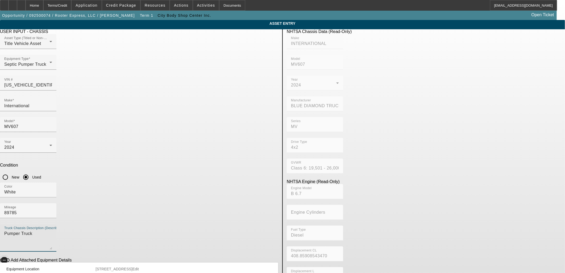
type textarea "Pumper Truck"
click at [10, 255] on span "button" at bounding box center [4, 260] width 11 height 11
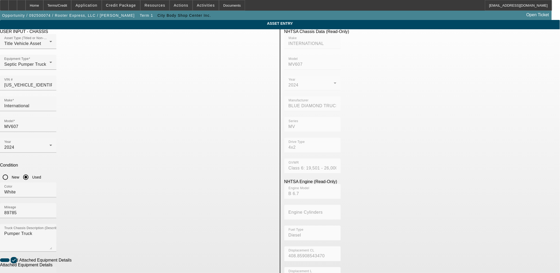
click at [15, 272] on mat-label "Make" at bounding box center [9, 274] width 11 height 5
click at [52, 273] on input "Make" at bounding box center [28, 277] width 48 height 6
type input "2"
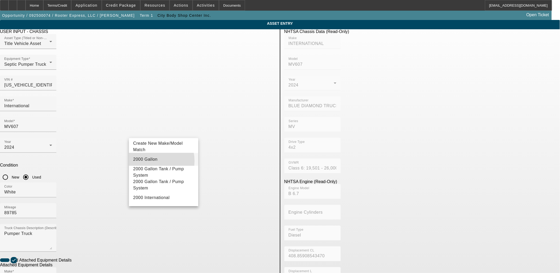
click at [152, 161] on mat-option "2000 Gallon" at bounding box center [163, 159] width 69 height 13
type input "2000 Gallon"
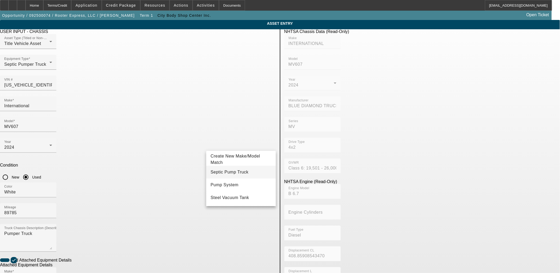
click at [225, 171] on span "Septic Pump Truck" at bounding box center [230, 172] width 38 height 5
type input "Septic Pump Truck"
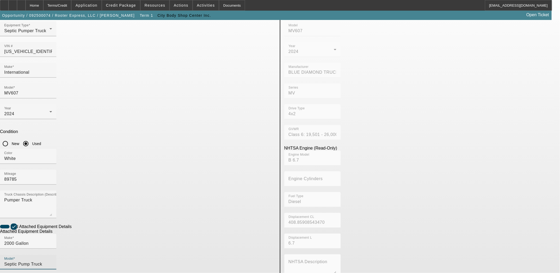
scroll to position [69, 0]
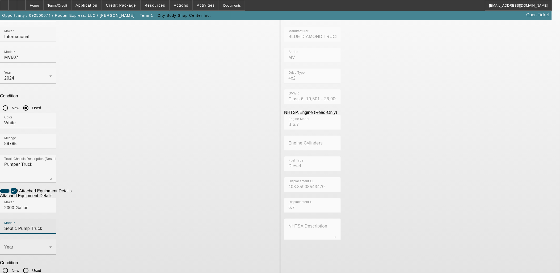
click at [49, 246] on span at bounding box center [26, 249] width 45 height 6
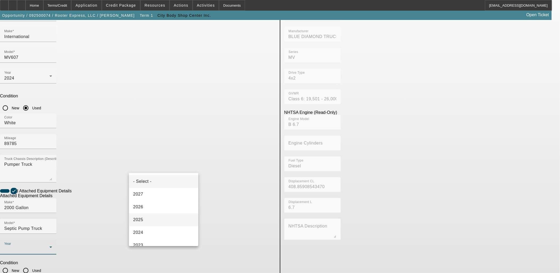
click at [148, 218] on mat-option "2025" at bounding box center [163, 219] width 69 height 13
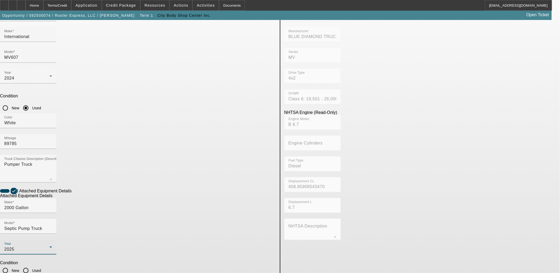
click at [11, 265] on input "New" at bounding box center [5, 270] width 11 height 11
radio input "true"
checkbox input "true"
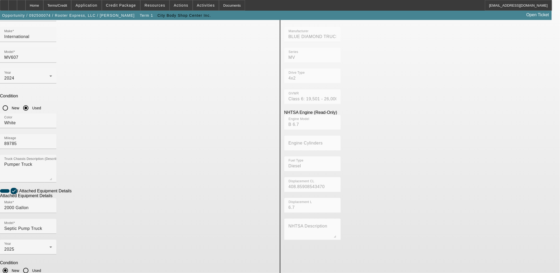
type textarea "New Vacuum Tank & Pump"
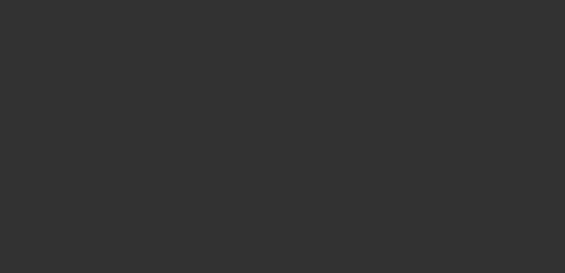
type input "$97,000.00"
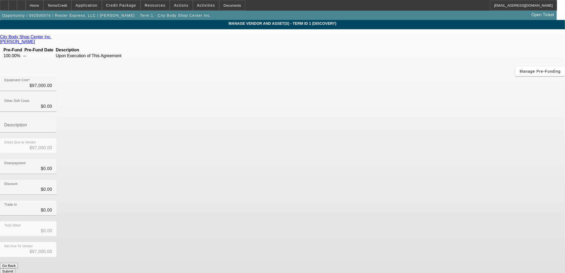
click at [15, 268] on button "Submit" at bounding box center [7, 271] width 15 height 6
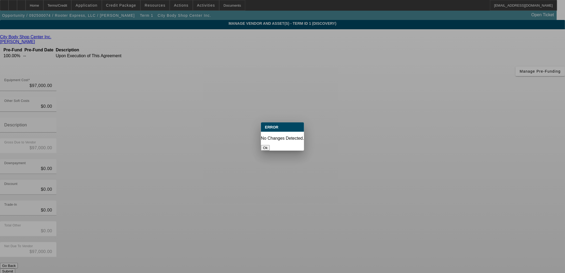
click at [270, 145] on button "Ok" at bounding box center [265, 148] width 9 height 6
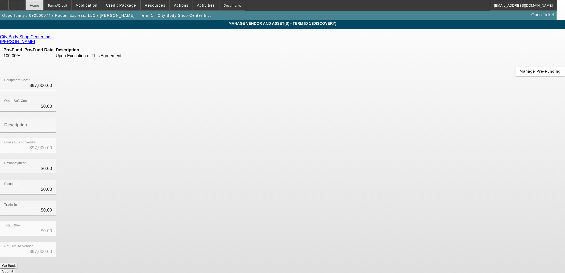
click at [43, 3] on div "Home" at bounding box center [35, 5] width 18 height 11
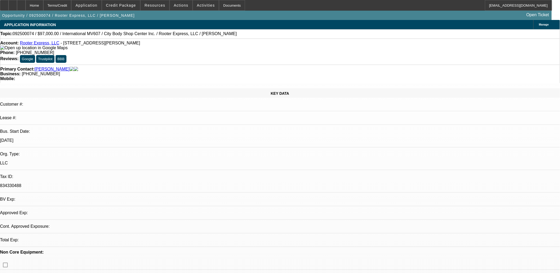
select select "0"
select select "2"
select select "0.1"
select select "4"
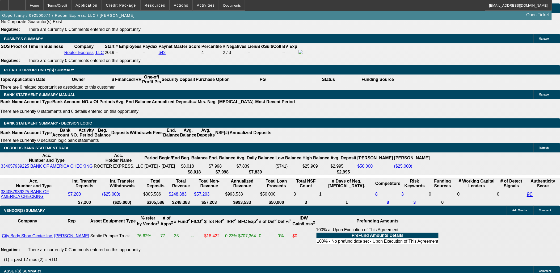
scroll to position [827, 0]
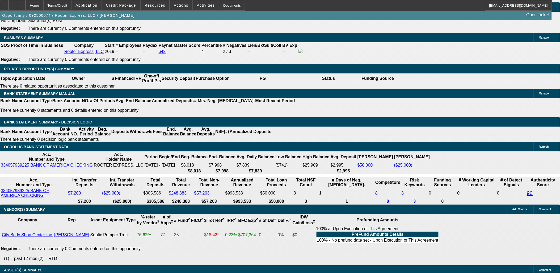
drag, startPoint x: 543, startPoint y: 205, endPoint x: 377, endPoint y: 171, distance: 169.6
copy div "Michael Hambrick has about 25 years of industry experience and owns three busin…"
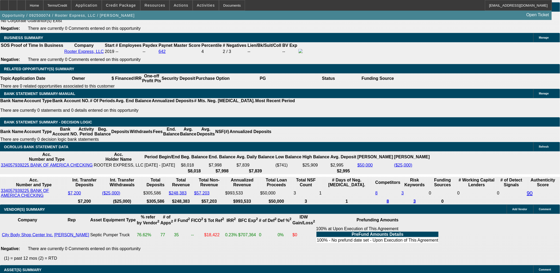
radio input "true"
paste textarea "Michael Hambrick has about 25 years of industry experience and owns three busin…"
type textarea "Michael Hambrick has about 25 years of industry experience and owns three busin…"
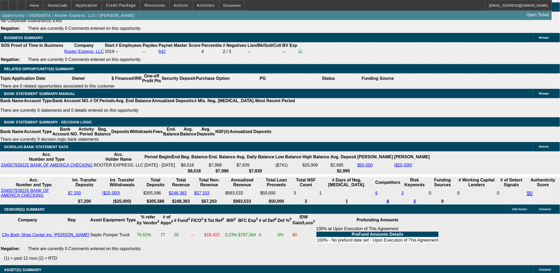
radio input "true"
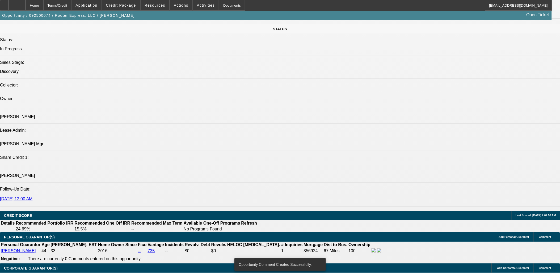
scroll to position [502, 0]
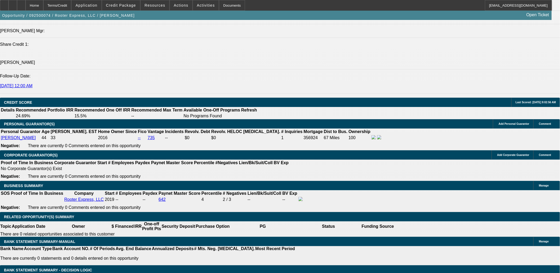
scroll to position [768, 0]
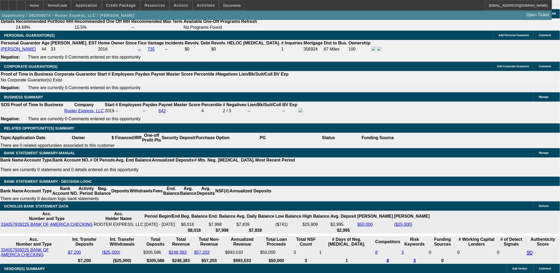
type input "$0.00"
type input "UNKNOWN"
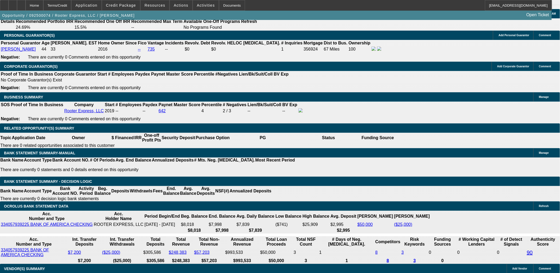
drag, startPoint x: 112, startPoint y: 136, endPoint x: 153, endPoint y: 134, distance: 41.0
drag, startPoint x: 111, startPoint y: 135, endPoint x: 146, endPoint y: 130, distance: 36.0
type input "60"
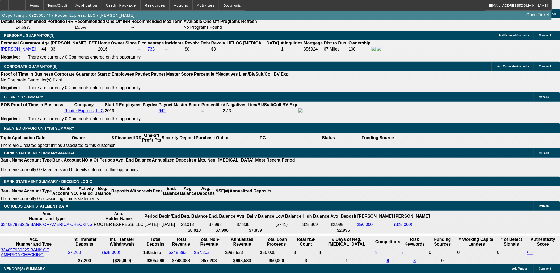
type input "15"
type input "$3,316.18"
type input "$1,658.09"
type input "$4,615.24"
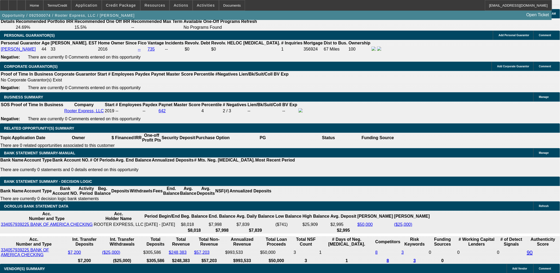
type input "$2,307.62"
type input "15"
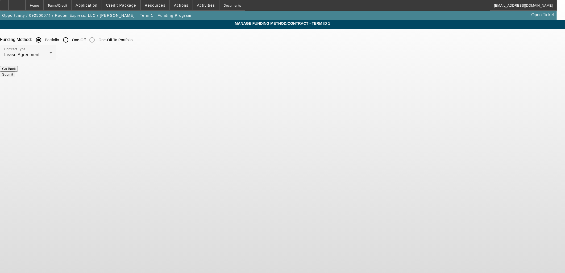
click at [71, 41] on input "One-Off" at bounding box center [65, 40] width 11 height 11
radio input "true"
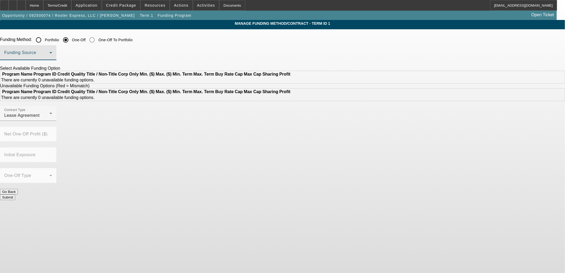
click at [49, 52] on span at bounding box center [26, 55] width 45 height 6
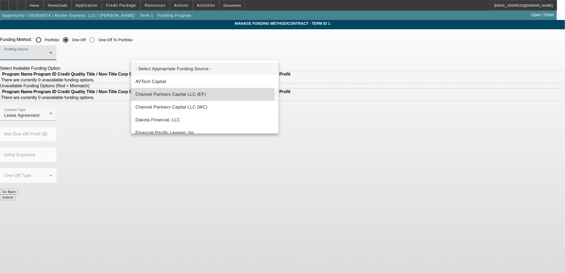
click at [201, 96] on span "Channel Partners Capital LLC (EF)" at bounding box center [170, 94] width 70 height 6
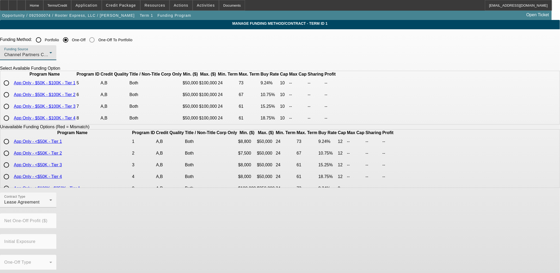
click at [12, 100] on input "radio" at bounding box center [6, 94] width 11 height 11
radio input "true"
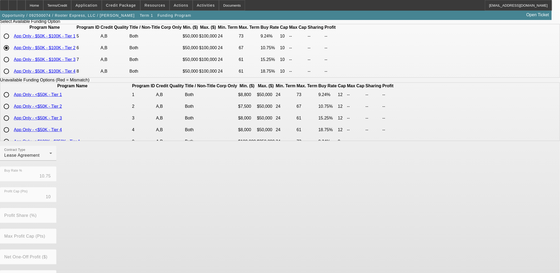
scroll to position [89, 0]
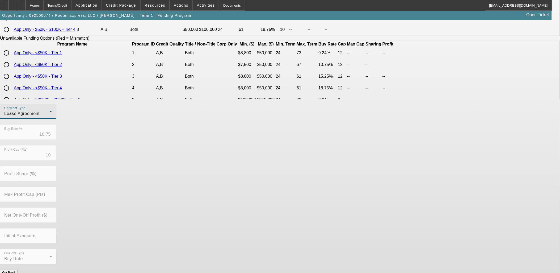
click at [49, 117] on div "Lease Agreement" at bounding box center [26, 113] width 45 height 6
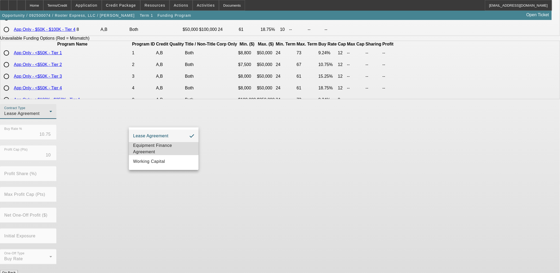
click at [169, 146] on span "Equipment Finance Agreement" at bounding box center [163, 148] width 61 height 13
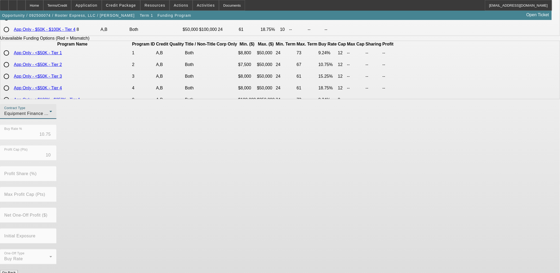
click at [262, 217] on div "Contract Type Equipment Finance Agreement Buy Rate % 10.75 Profit Cap (Pts) 10 …" at bounding box center [280, 187] width 560 height 166
click at [15, 273] on button "Submit" at bounding box center [7, 279] width 15 height 6
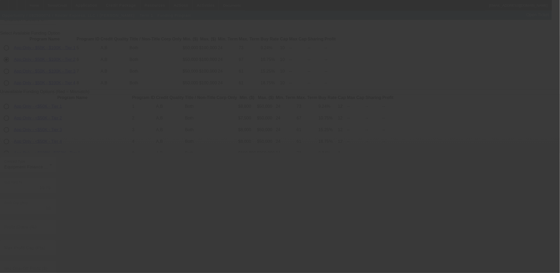
scroll to position [0, 0]
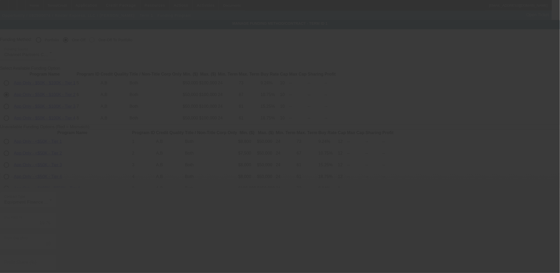
radio input "true"
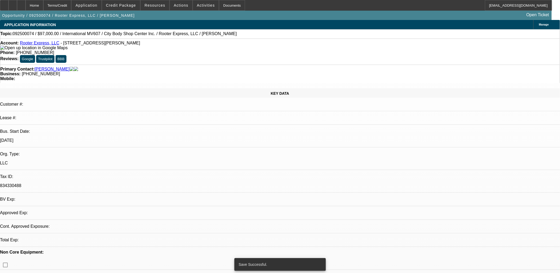
select select "0"
select select "2"
select select "0"
select select "6"
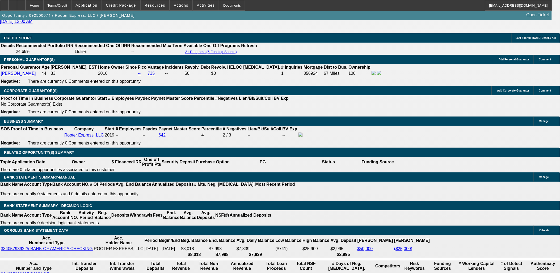
scroll to position [744, 0]
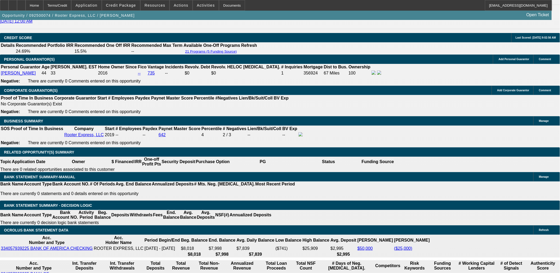
type input "$0.00"
click at [218, 148] on body "Home Terms/Credit Application Credit Package Resources Actions Activities Docum…" at bounding box center [280, 264] width 560 height 2017
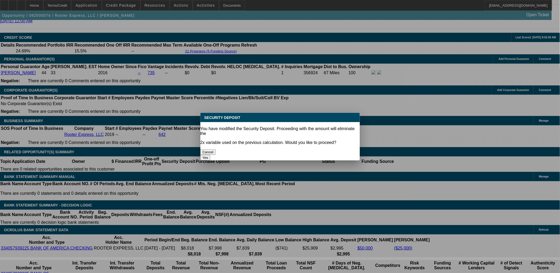
click at [211, 155] on button "Yes" at bounding box center [206, 158] width 10 height 6
select select "0"
type input "UNKNOWN"
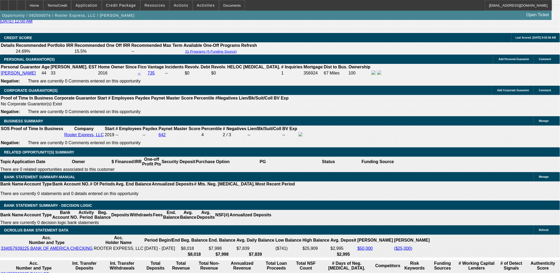
drag, startPoint x: 89, startPoint y: 166, endPoint x: 145, endPoint y: 166, distance: 55.8
type input "$9,700.00"
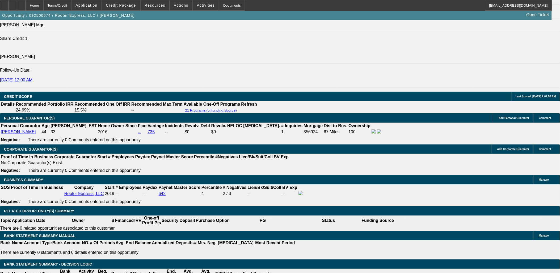
scroll to position [685, 0]
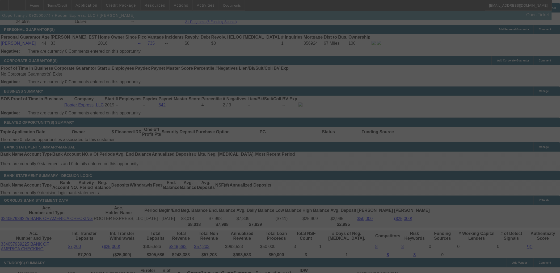
scroll to position [768, 0]
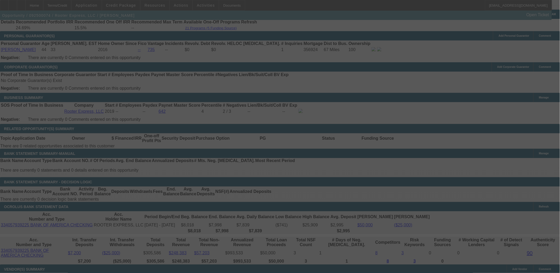
select select "0"
select select "2"
select select "0"
select select "6"
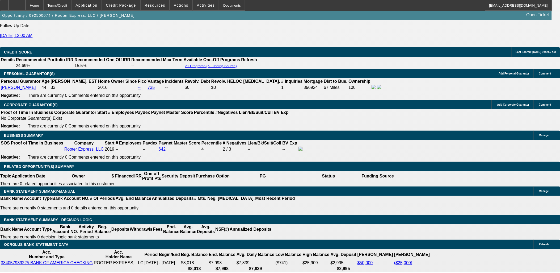
scroll to position [679, 0]
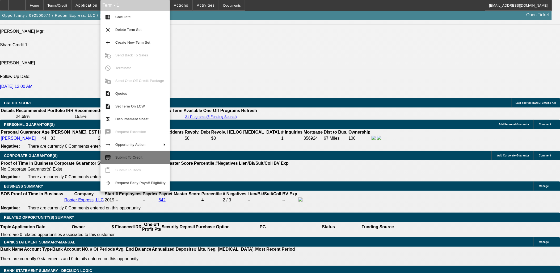
click at [112, 156] on button "credit_score Submit To Credit" at bounding box center [135, 157] width 69 height 13
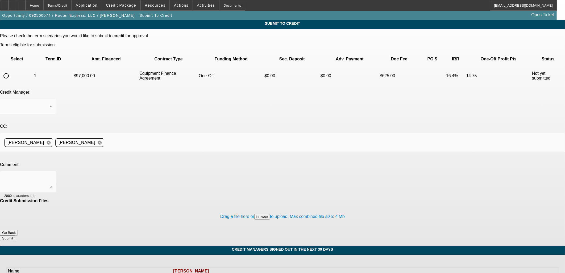
click at [12, 69] on div at bounding box center [6, 75] width 13 height 13
radio input "true"
click at [18, 230] on button "Go Back" at bounding box center [9, 233] width 18 height 6
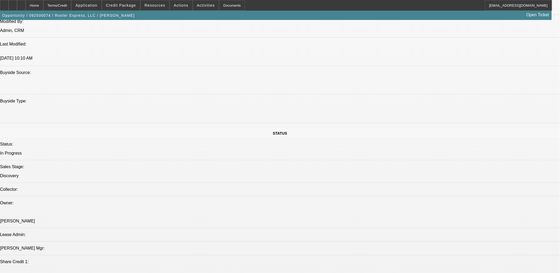
select select "0"
select select "2"
select select "0"
select select "6"
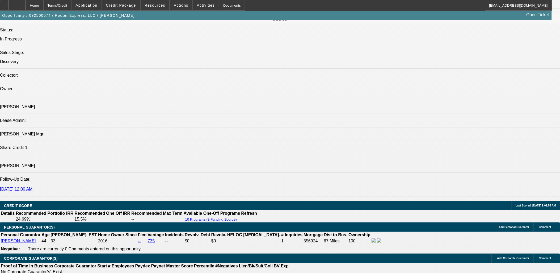
scroll to position [580, 0]
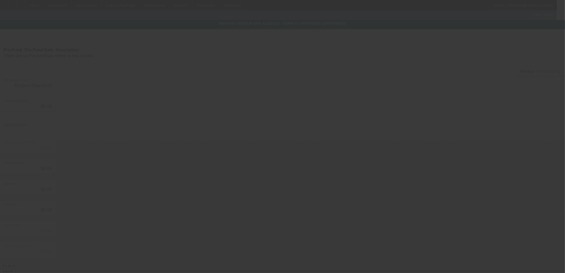
type input "$97,000.00"
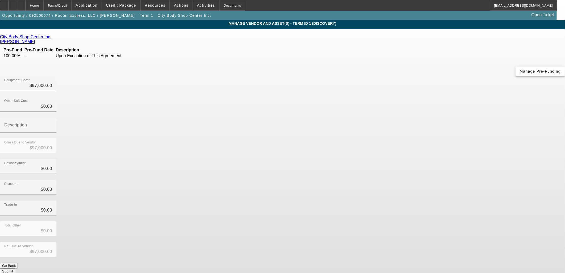
click at [520, 73] on span "Manage Pre-Funding" at bounding box center [540, 71] width 41 height 4
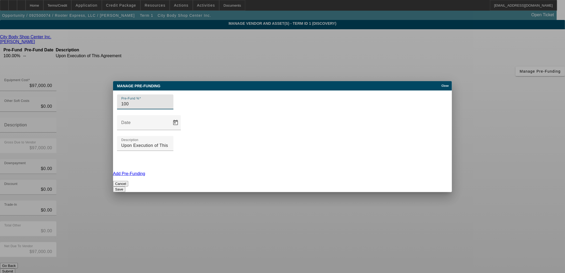
drag, startPoint x: 137, startPoint y: 130, endPoint x: 134, endPoint y: 130, distance: 3.5
click at [134, 107] on input "100" at bounding box center [145, 104] width 48 height 6
type input "10"
drag, startPoint x: 299, startPoint y: 130, endPoint x: 593, endPoint y: 123, distance: 294.0
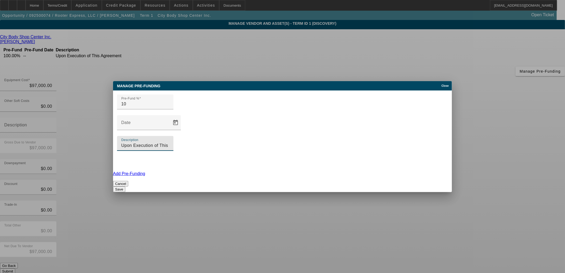
click at [565, 123] on html "Home Terms/Credit Application Credit Package Resources Actions Activities Docum…" at bounding box center [282, 136] width 565 height 273
type input "Upon Order"
click at [125, 186] on button "Save" at bounding box center [119, 189] width 12 height 6
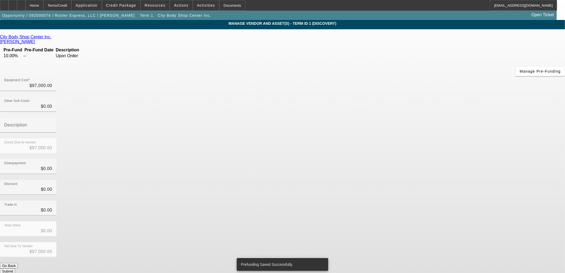
click at [15, 268] on button "Submit" at bounding box center [7, 271] width 15 height 6
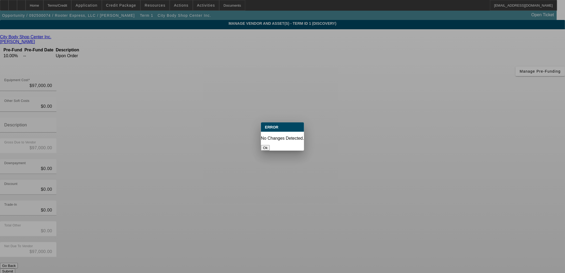
click at [270, 145] on button "Ok" at bounding box center [265, 148] width 9 height 6
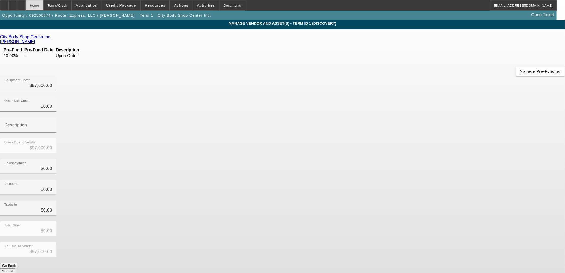
click at [43, 5] on div "Home" at bounding box center [35, 5] width 18 height 11
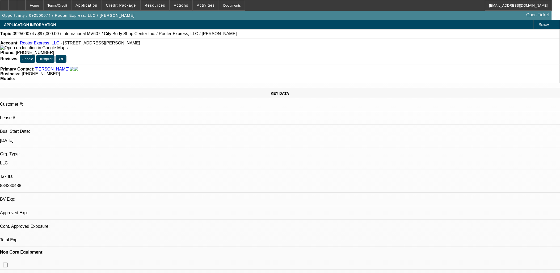
select select "0"
select select "2"
select select "0"
select select "6"
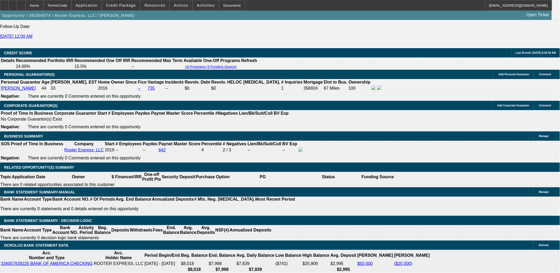
scroll to position [727, 0]
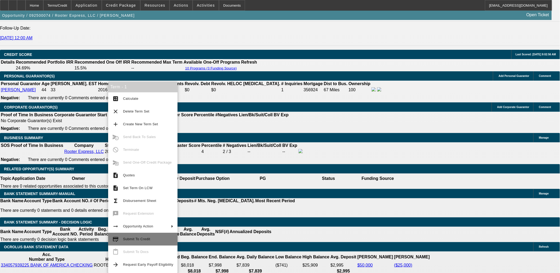
click at [140, 240] on span "Submit To Credit" at bounding box center [136, 239] width 27 height 4
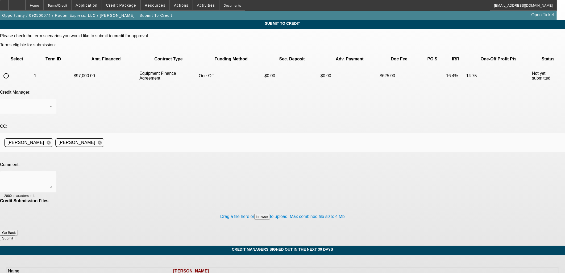
click at [11, 70] on input "radio" at bounding box center [6, 75] width 11 height 11
radio input "true"
click at [52, 176] on textarea at bounding box center [28, 182] width 48 height 13
type textarea "CPEF?"
click at [15, 235] on button "Submit" at bounding box center [7, 238] width 15 height 6
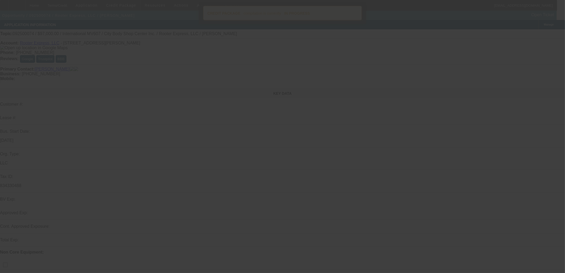
select select "0"
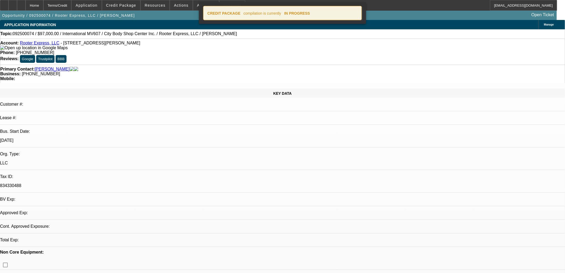
select select "0"
select select "2"
select select "0"
select select "6"
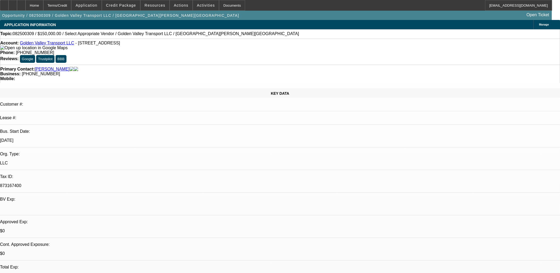
select select "0.2"
select select "2"
select select "0.1"
select select "4"
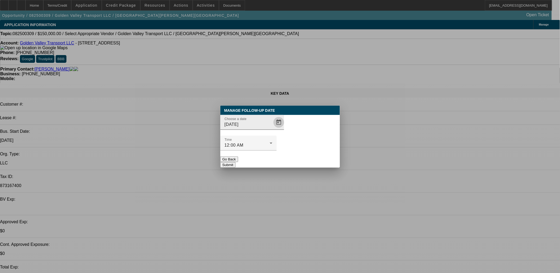
click at [273, 129] on span "Open calendar" at bounding box center [279, 122] width 13 height 13
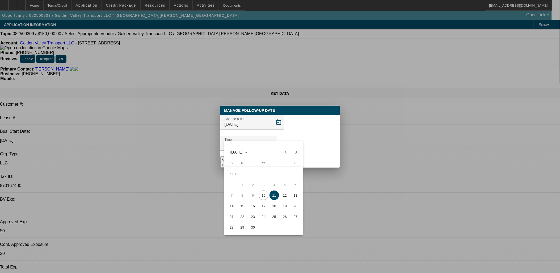
click at [265, 193] on span "10" at bounding box center [264, 195] width 10 height 10
type input "[DATE]"
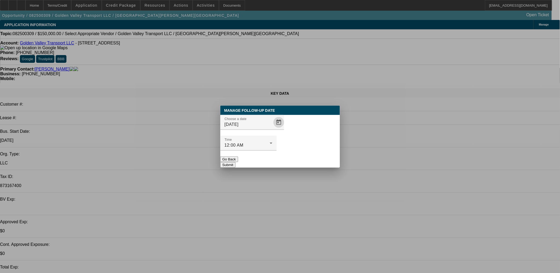
click at [236, 162] on button "Submit" at bounding box center [227, 165] width 15 height 6
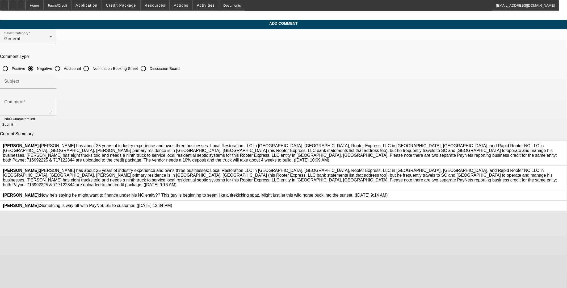
click at [236, 186] on div at bounding box center [564, 177] width 0 height 19
click at [236, 168] on icon at bounding box center [564, 168] width 0 height 0
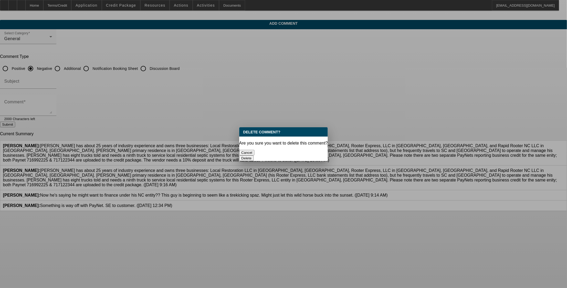
click at [236, 156] on button "Delete" at bounding box center [246, 159] width 15 height 6
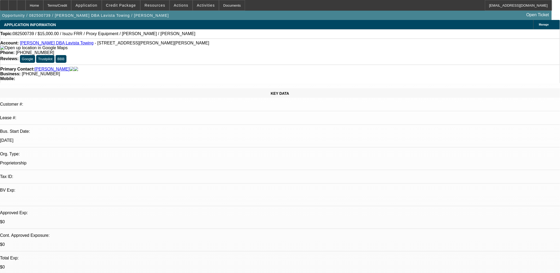
select select "0"
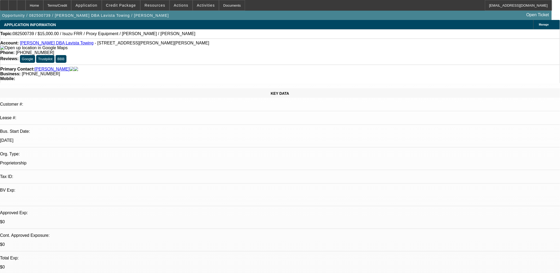
select select "0"
select select "1"
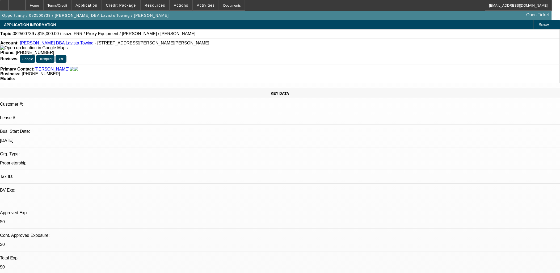
select select "2"
select select "5"
select select "1"
select select "2"
select select "5"
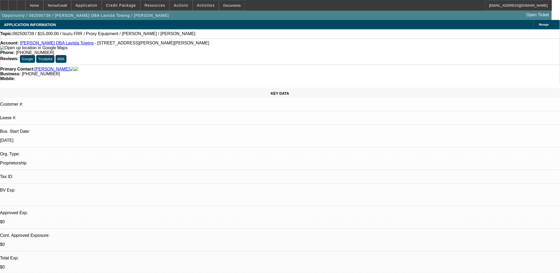
select select "1"
select select "2"
select select "5"
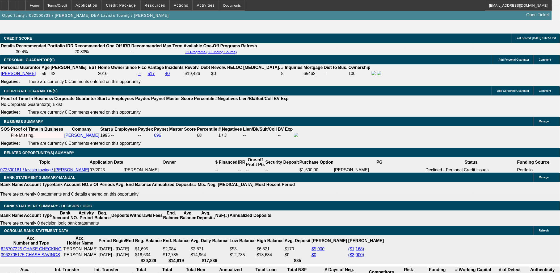
scroll to position [798, 0]
